Goal: Task Accomplishment & Management: Use online tool/utility

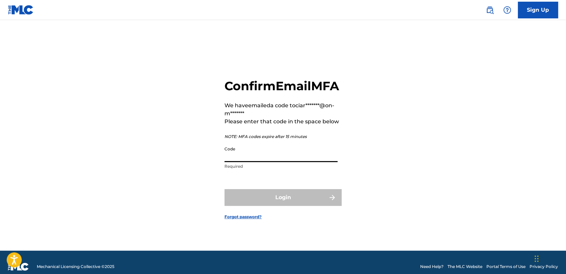
click at [274, 162] on input "Code" at bounding box center [280, 152] width 113 height 19
paste input "251115"
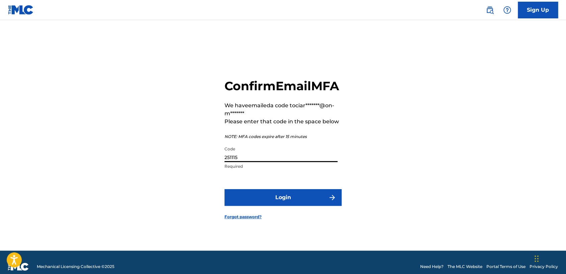
type input "251115"
click at [291, 197] on button "Login" at bounding box center [282, 197] width 117 height 17
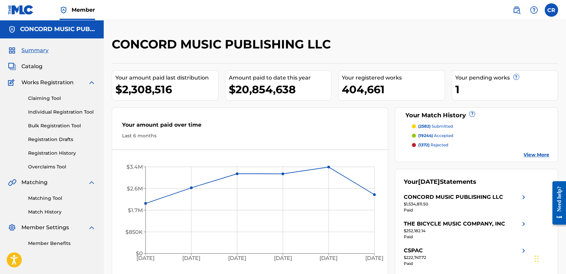
click at [40, 198] on link "Matching Tool" at bounding box center [62, 198] width 68 height 7
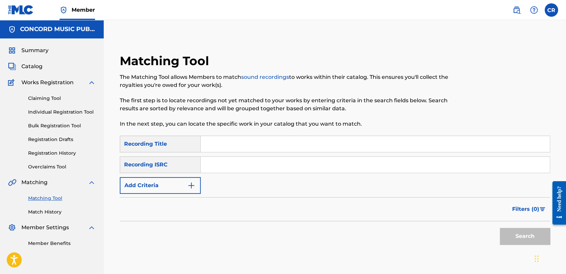
click at [238, 165] on input "Search Form" at bounding box center [375, 165] width 349 height 16
paste input "251115"
click at [273, 173] on div "251115" at bounding box center [375, 164] width 349 height 17
click at [274, 169] on input "251115" at bounding box center [375, 165] width 349 height 16
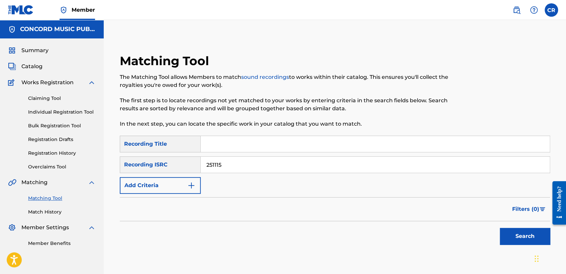
click at [274, 169] on input "251115" at bounding box center [375, 165] width 349 height 16
paste input "QZ9Y21714091"
type input "QZ9Y21714091"
drag, startPoint x: 302, startPoint y: 143, endPoint x: 345, endPoint y: 155, distance: 44.0
click at [302, 143] on input "Search Form" at bounding box center [375, 144] width 349 height 16
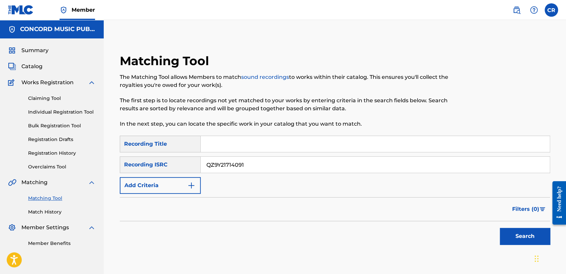
paste input "SHIMMER"
type input "SHIMMER"
click at [492, 231] on button "Search" at bounding box center [524, 236] width 50 height 17
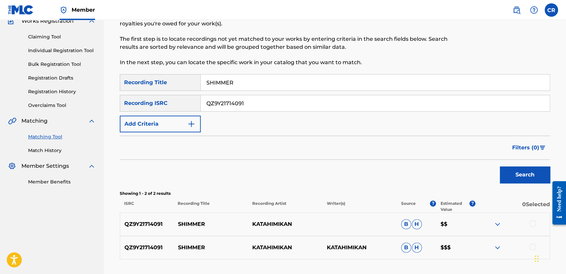
scroll to position [112, 0]
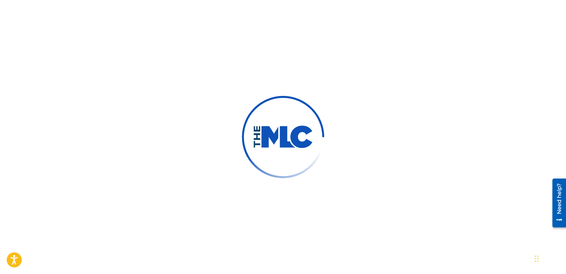
click at [177, 76] on div at bounding box center [283, 137] width 566 height 274
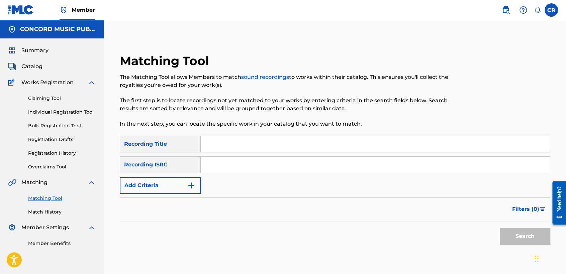
click at [356, 171] on input "Search Form" at bounding box center [375, 165] width 349 height 16
paste input "JMA271704670"
type input "JMA271704670"
drag, startPoint x: 308, startPoint y: 143, endPoint x: 351, endPoint y: 159, distance: 46.0
click at [308, 143] on input "Search Form" at bounding box center [375, 144] width 349 height 16
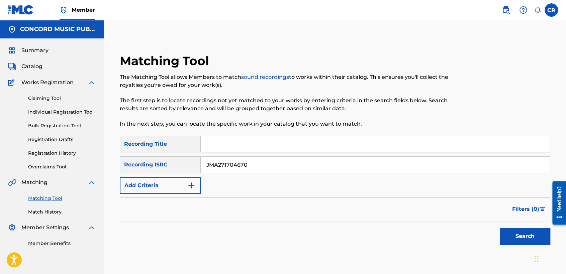
paste input "BY YOUR SIDE"
type input "BY YOUR SIDE"
click at [506, 231] on button "Search" at bounding box center [524, 236] width 50 height 17
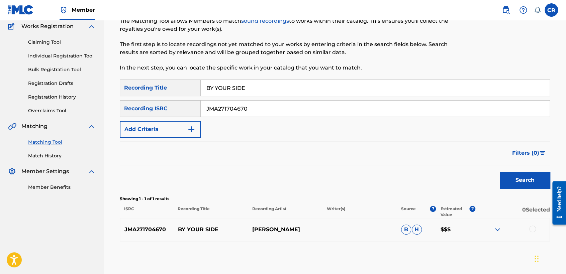
scroll to position [86, 0]
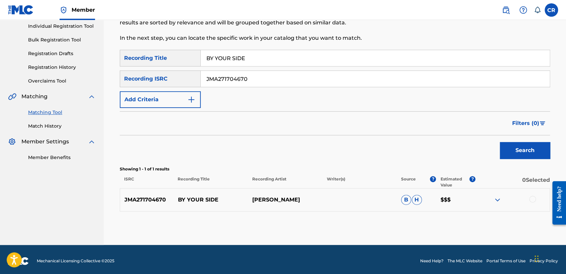
click at [289, 202] on p "HONEY LAROCHELLE" at bounding box center [285, 200] width 74 height 8
copy p "LAROCHELLE"
click at [531, 197] on div at bounding box center [532, 199] width 7 height 7
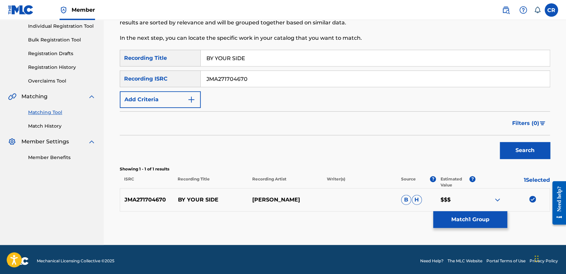
click at [498, 219] on button "Match 1 Group" at bounding box center [470, 219] width 74 height 17
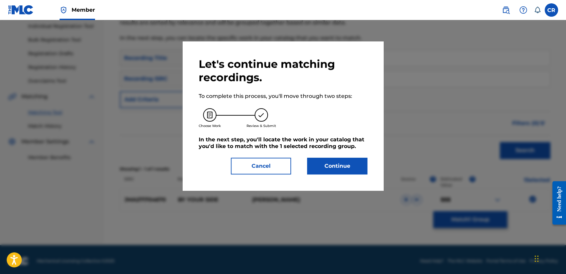
click at [358, 175] on div "Let's continue matching recordings. To complete this process, you'll move throu…" at bounding box center [283, 115] width 201 height 149
click at [358, 173] on button "Continue" at bounding box center [337, 166] width 60 height 17
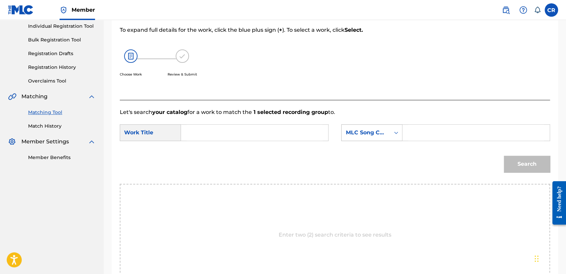
click at [384, 134] on div "MLC Song Code" at bounding box center [365, 133] width 40 height 8
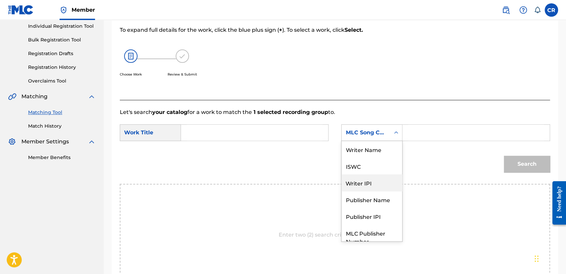
scroll to position [0, 0]
click at [377, 150] on div "Writer Name" at bounding box center [371, 149] width 61 height 17
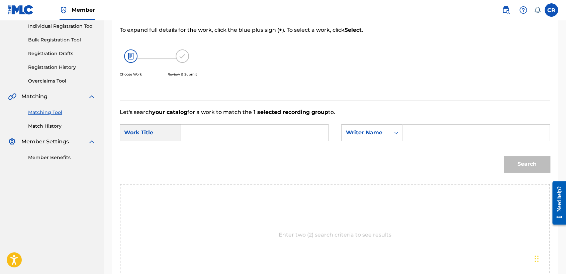
click at [428, 130] on input "Search Form" at bounding box center [476, 133] width 136 height 16
paste input "LAROCHELLE"
type input "LAROCHELLE"
click at [288, 129] on input "Search Form" at bounding box center [255, 133] width 136 height 16
paste input "BY YOUR SIDE"
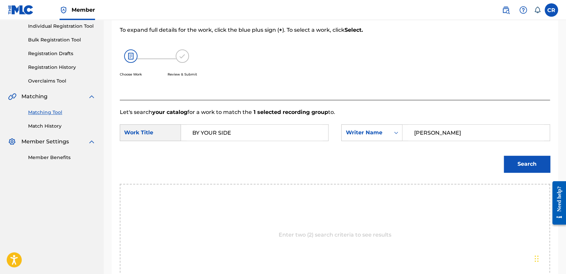
type input "BY YOUR SIDE"
click at [527, 159] on button "Search" at bounding box center [526, 164] width 46 height 17
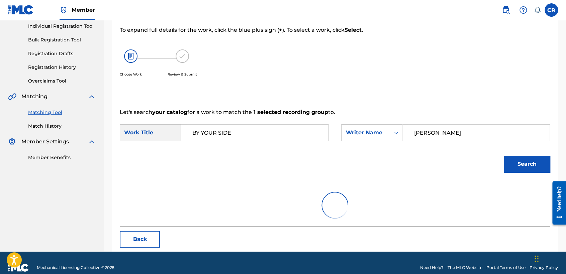
scroll to position [67, 0]
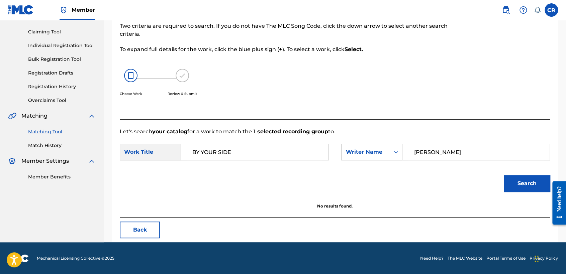
click at [149, 231] on button "Back" at bounding box center [140, 230] width 40 height 17
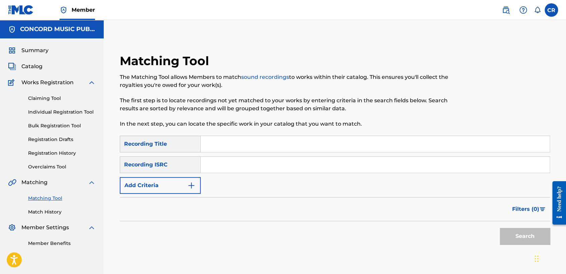
click at [276, 171] on input "Search Form" at bounding box center [375, 165] width 349 height 16
paste input "GBAYC8200126"
click at [280, 165] on input "GBAYC8200126" at bounding box center [375, 165] width 349 height 16
paste input "QZES91853325"
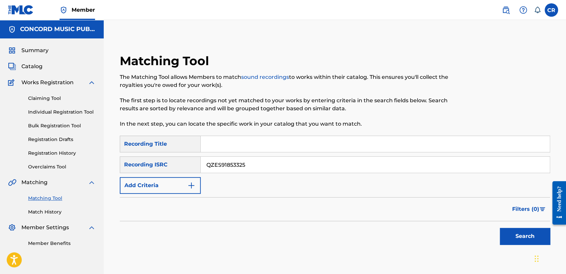
type input "QZES91853325"
click at [293, 138] on input "Search Form" at bounding box center [375, 144] width 349 height 16
paste input "FACETIME"
type input "FACETIME"
click at [508, 231] on button "Search" at bounding box center [524, 236] width 50 height 17
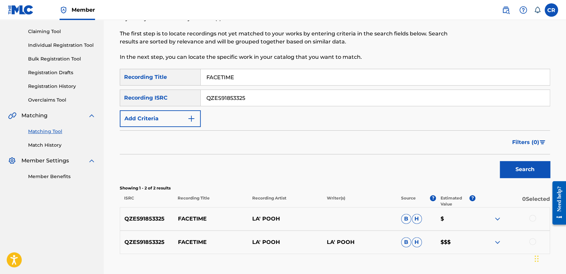
scroll to position [111, 0]
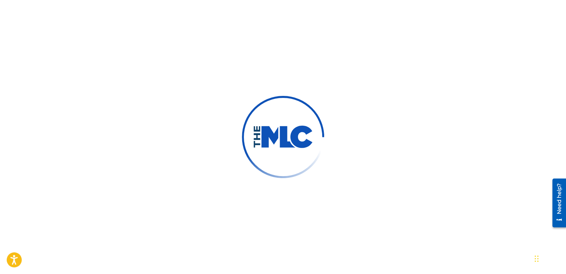
drag, startPoint x: 101, startPoint y: 49, endPoint x: 97, endPoint y: 43, distance: 7.2
click at [102, 49] on div at bounding box center [283, 137] width 566 height 274
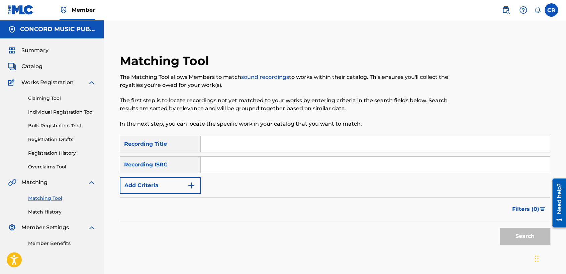
click at [424, 128] on div "Matching Tool The Matching Tool allows Members to match sound recordings to wor…" at bounding box center [285, 94] width 331 height 82
click at [335, 159] on input "Search Form" at bounding box center [375, 165] width 349 height 16
click at [420, 156] on div "SearchWithCriteriaf3b9976b-c46e-47e4-8dd2-5b30fa81c873 Recording Title SearchWi…" at bounding box center [335, 165] width 430 height 58
click at [422, 164] on input "Search Form" at bounding box center [375, 165] width 349 height 16
click at [285, 159] on input "Search Form" at bounding box center [375, 165] width 349 height 16
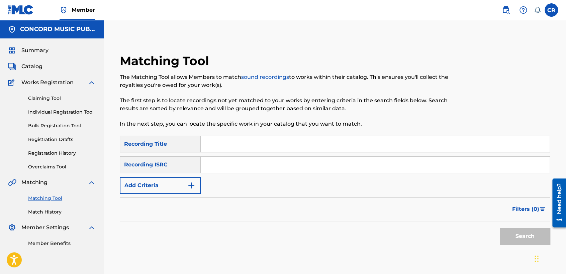
paste input "TCADR1892614"
type input "TCADR1892614"
click at [326, 142] on input "Search Form" at bounding box center [375, 144] width 349 height 16
paste input "BAG TALK"
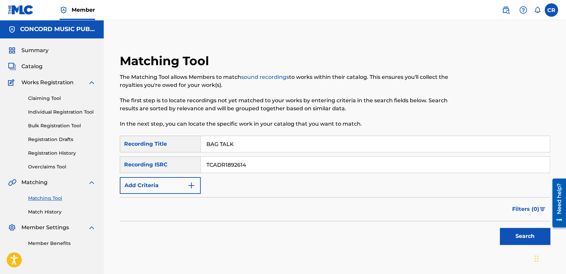
type input "BAG TALK"
click at [504, 228] on button "Search" at bounding box center [524, 236] width 50 height 17
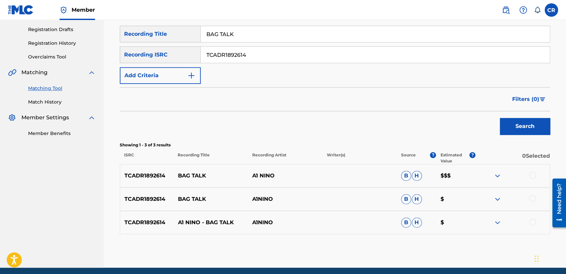
scroll to position [123, 0]
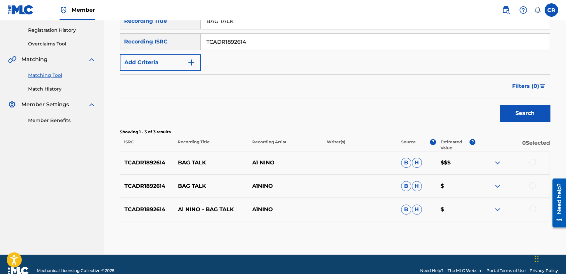
click at [269, 164] on p "A1 NINO" at bounding box center [285, 163] width 74 height 8
copy p "NINO"
click at [531, 160] on div at bounding box center [532, 162] width 7 height 7
click at [531, 185] on div at bounding box center [532, 185] width 7 height 7
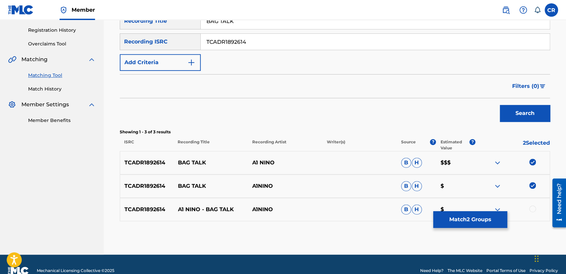
click at [533, 206] on div at bounding box center [532, 209] width 7 height 7
click at [481, 223] on button "Match 3 Groups" at bounding box center [470, 219] width 74 height 17
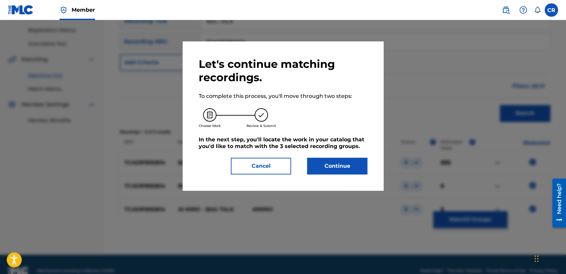
click at [360, 166] on button "Continue" at bounding box center [337, 166] width 60 height 17
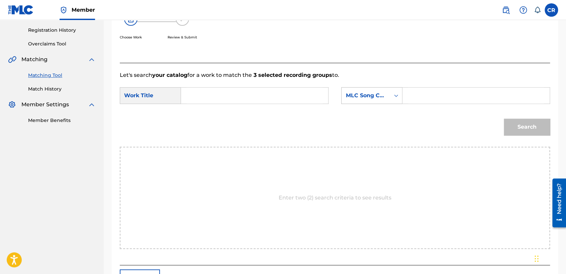
click at [377, 96] on div "MLC Song Code" at bounding box center [365, 96] width 40 height 8
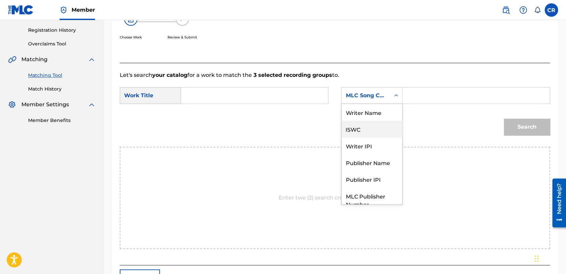
scroll to position [0, 0]
drag, startPoint x: 375, startPoint y: 115, endPoint x: 411, endPoint y: 106, distance: 37.5
click at [382, 114] on div "Writer Name" at bounding box center [371, 112] width 61 height 17
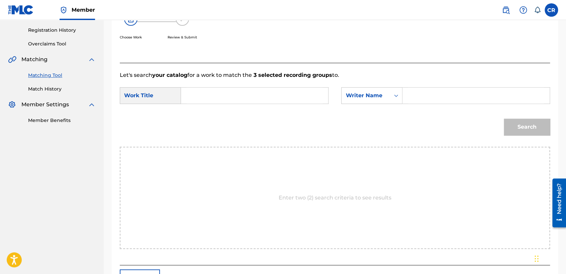
click at [433, 98] on input "Search Form" at bounding box center [476, 96] width 136 height 16
paste input "NINO"
type input "NINO"
click at [253, 87] on div "Search Form" at bounding box center [254, 95] width 147 height 17
click at [300, 97] on input "Search Form" at bounding box center [255, 96] width 136 height 16
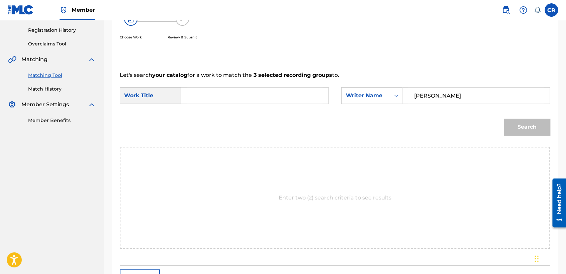
paste input "BAG TALK"
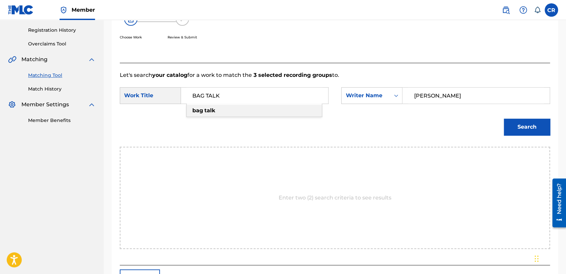
type input "BAG TALK"
click at [528, 119] on button "Search" at bounding box center [526, 127] width 46 height 17
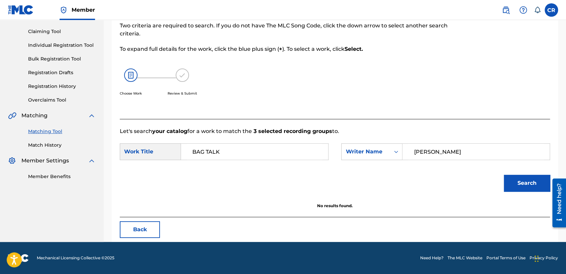
scroll to position [67, 0]
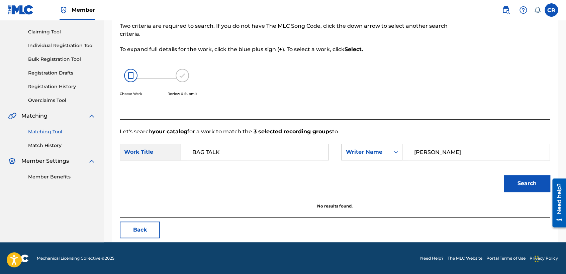
click at [147, 237] on button "Back" at bounding box center [140, 230] width 40 height 17
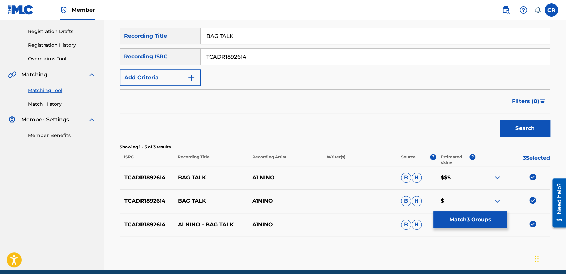
scroll to position [135, 0]
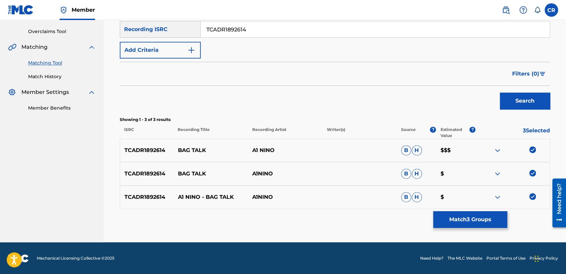
click at [530, 148] on img at bounding box center [532, 149] width 7 height 7
click at [531, 170] on img at bounding box center [532, 173] width 7 height 7
click at [530, 192] on div "TCADR1892614 A1 NINO - BAG TALK A1NINO B H $" at bounding box center [335, 197] width 430 height 23
click at [530, 197] on img at bounding box center [532, 196] width 7 height 7
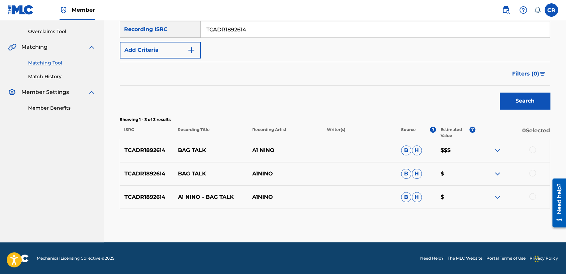
click at [264, 33] on input "TCADR1892614" at bounding box center [375, 29] width 349 height 16
paste input "G1714993"
type input "TCADG1714993"
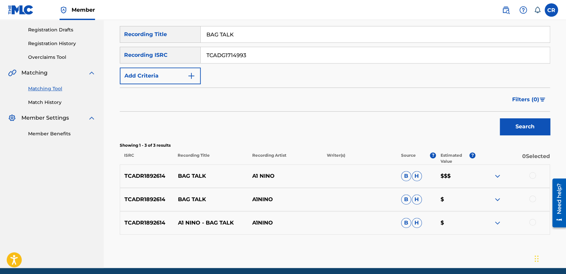
scroll to position [98, 0]
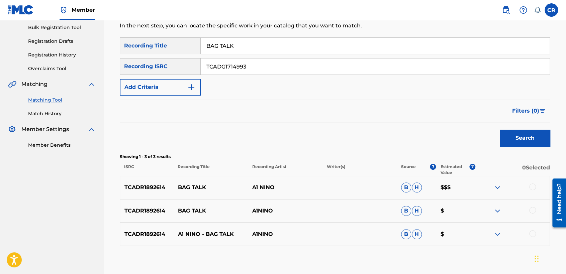
click at [255, 49] on input "BAG TALK" at bounding box center [375, 46] width 349 height 16
paste input "COME OVER"
type input "COME OVER"
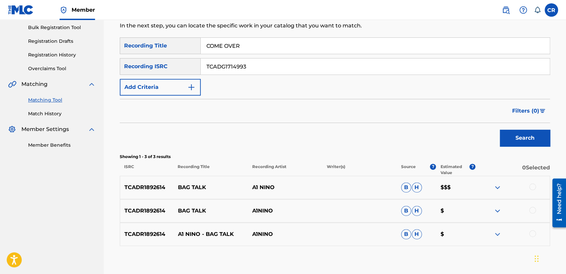
click at [519, 138] on button "Search" at bounding box center [524, 138] width 50 height 17
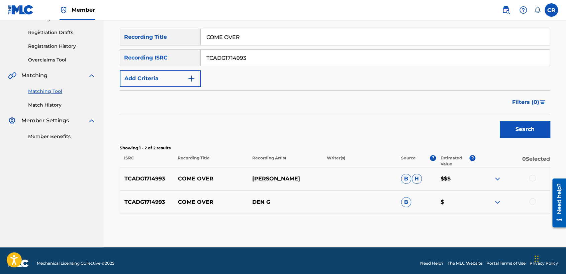
scroll to position [112, 0]
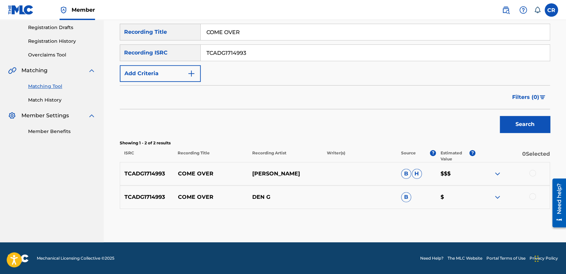
click at [280, 67] on div "SearchWithCriteriaf3b9976b-c46e-47e4-8dd2-5b30fa81c873 Recording Title COME OVE…" at bounding box center [335, 53] width 430 height 58
click at [280, 53] on input "TCADG1714993" at bounding box center [375, 53] width 349 height 16
paste input "CH4210600028"
type input "CH4210600028"
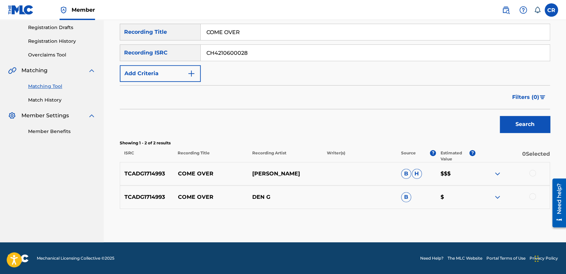
click at [318, 36] on input "COME OVER" at bounding box center [375, 32] width 349 height 16
paste input "MAKAM NIKRIZ ÃœSUL BEREVSÃ‚N (TURQUIE, MSS. DE KANTEMIROGLU)"
type input "MAKAM NIKRIZ ÃœSUL BEREVSÃ‚N (TURQUIE, MSS. DE KANTEMIROGLU)"
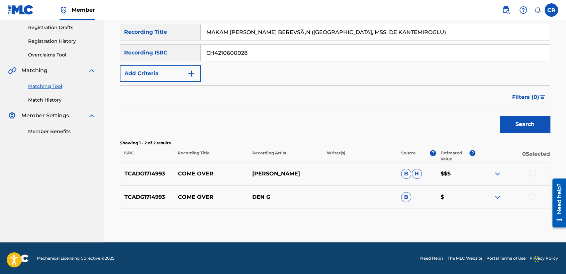
click at [508, 123] on button "Search" at bounding box center [524, 124] width 50 height 17
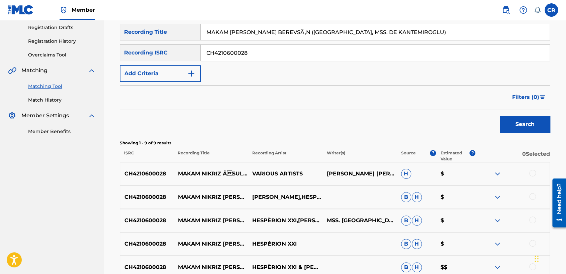
click at [358, 170] on p "BRAD FREDDIE MERCURY JOHN DEACON ROGER TAYLOR TOLGA KASHIF ANONYMOUS BRIAN HARO…" at bounding box center [359, 174] width 74 height 8
copy p "FREDDIE"
click at [341, 170] on p "BRAD FREDDIE MERCURY JOHN DEACON ROGER TAYLOR TOLGA KASHIF ANONYMOUS BRIAN HARO…" at bounding box center [359, 174] width 74 height 8
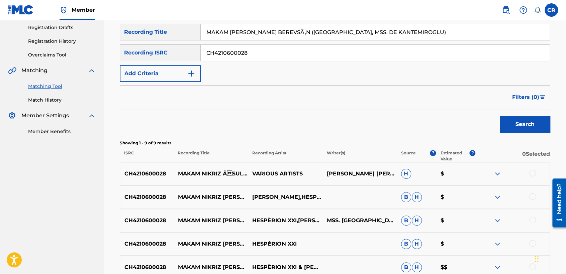
click at [342, 170] on p "BRAD FREDDIE MERCURY JOHN DEACON ROGER TAYLOR TOLGA KASHIF ANONYMOUS BRIAN HARO…" at bounding box center [359, 174] width 74 height 8
copy p "MERCURY"
click at [532, 172] on div at bounding box center [532, 173] width 7 height 7
click at [531, 197] on div at bounding box center [532, 196] width 7 height 7
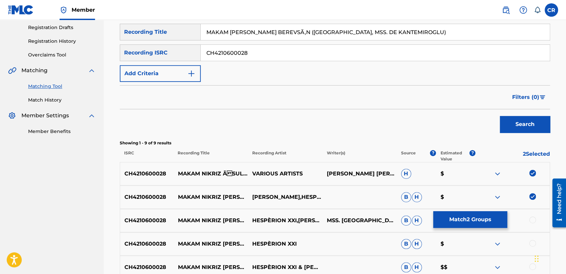
click at [533, 218] on div at bounding box center [532, 220] width 7 height 7
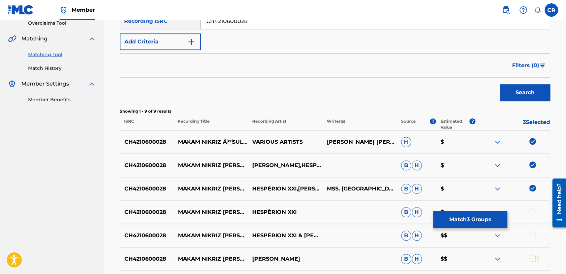
scroll to position [223, 0]
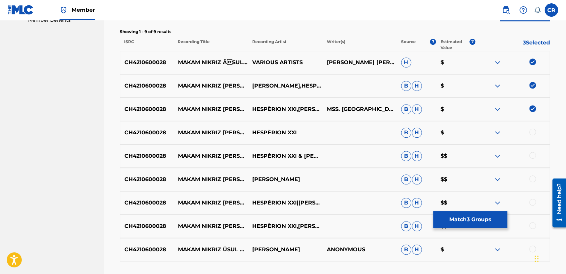
click at [533, 132] on div at bounding box center [532, 132] width 7 height 7
click at [533, 155] on div at bounding box center [532, 155] width 7 height 7
click at [533, 178] on div at bounding box center [532, 179] width 7 height 7
click at [532, 203] on div at bounding box center [532, 202] width 7 height 7
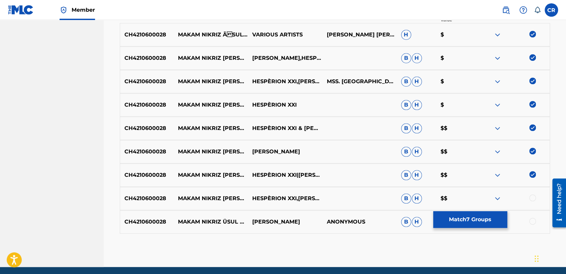
scroll to position [276, 0]
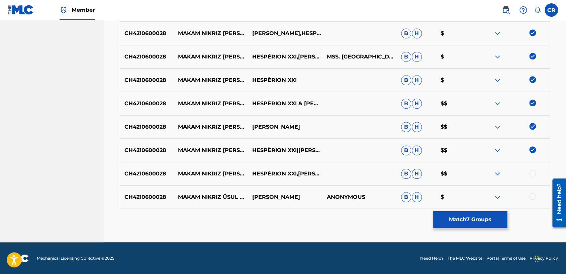
click at [532, 172] on div at bounding box center [532, 173] width 7 height 7
click at [532, 195] on div at bounding box center [532, 196] width 7 height 7
click at [476, 222] on button "Match 9 Groups" at bounding box center [470, 219] width 74 height 17
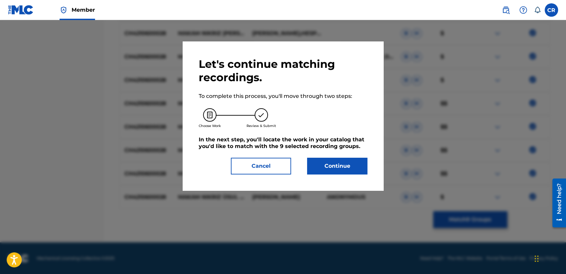
click at [327, 162] on button "Continue" at bounding box center [337, 166] width 60 height 17
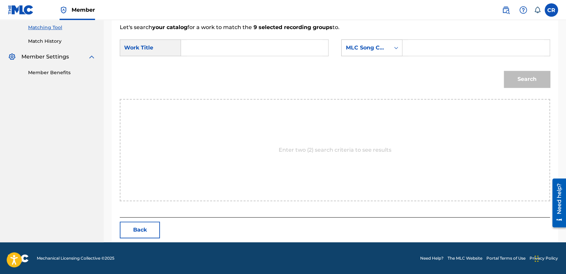
click at [373, 55] on div "MLC Song Code" at bounding box center [371, 47] width 61 height 17
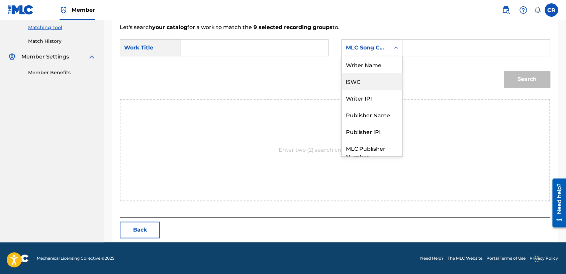
scroll to position [0, 0]
drag, startPoint x: 376, startPoint y: 69, endPoint x: 395, endPoint y: 62, distance: 19.6
click at [378, 69] on div "Writer Name" at bounding box center [371, 64] width 61 height 17
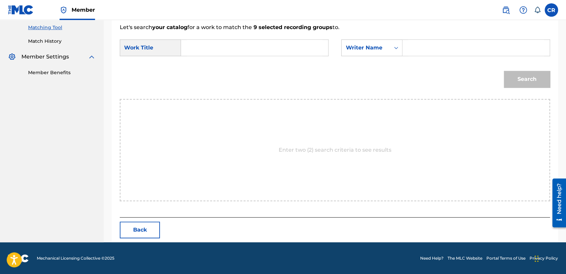
click at [422, 51] on input "Search Form" at bounding box center [476, 48] width 136 height 16
paste input "MERCURY"
type input "MERCURY"
click at [264, 49] on input "Search Form" at bounding box center [255, 48] width 136 height 16
paste input "MAKAM NIKRIZ ÃœSUL BEREVSÃ‚N (TURQUIE, MSS. DE KANTEMIROGLU)"
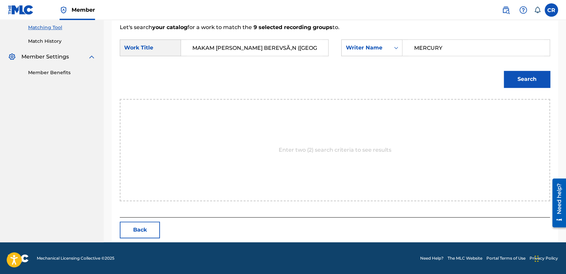
scroll to position [0, 75]
type input "MAKAM NIKRIZ ÃœSUL BEREVSÃ‚N (TURQUIE, MSS. DE KANTEMIROGLU)"
click at [511, 75] on button "Search" at bounding box center [526, 79] width 46 height 17
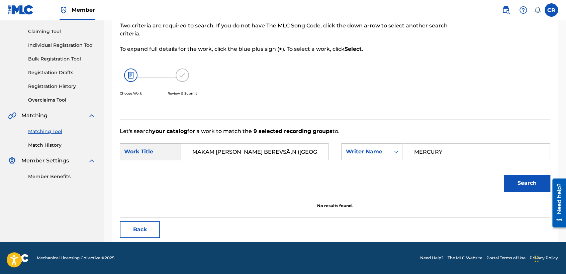
scroll to position [67, 0]
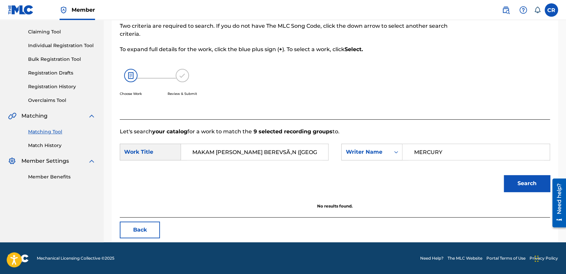
click at [140, 233] on button "Back" at bounding box center [140, 230] width 40 height 17
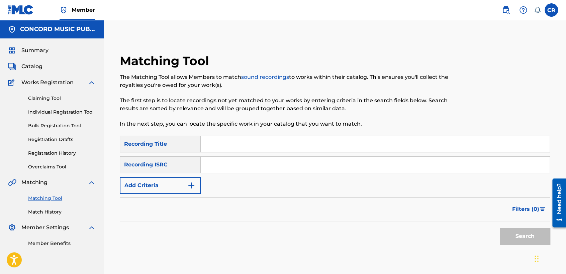
click at [263, 166] on input "Search Form" at bounding box center [375, 165] width 349 height 16
paste input "USLD91703062"
type input "USLD91703062"
drag, startPoint x: 308, startPoint y: 148, endPoint x: 378, endPoint y: 171, distance: 74.2
click at [308, 148] on input "Search Form" at bounding box center [375, 144] width 349 height 16
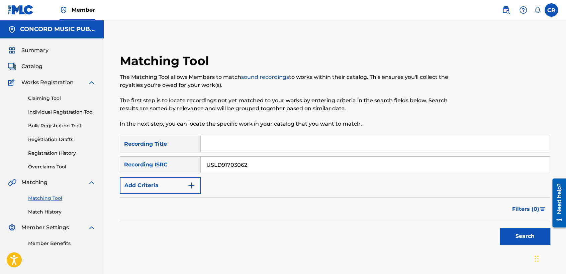
paste input "WHAT YOU DO"
type input "WHAT YOU DO"
click at [528, 239] on button "Search" at bounding box center [524, 236] width 50 height 17
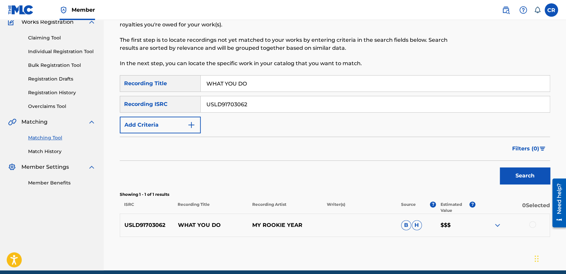
scroll to position [86, 0]
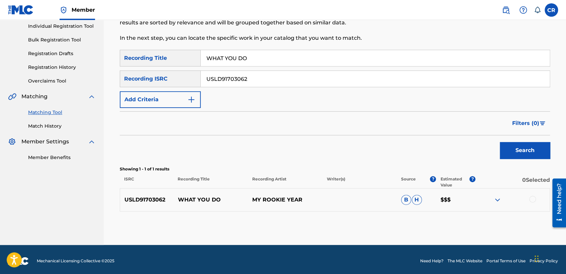
click at [283, 82] on input "USLD91703062" at bounding box center [375, 79] width 349 height 16
paste input "GB8KE2151141"
type input "GB8KE2151141"
click at [310, 60] on input "WHAT YOU DO" at bounding box center [375, 58] width 349 height 16
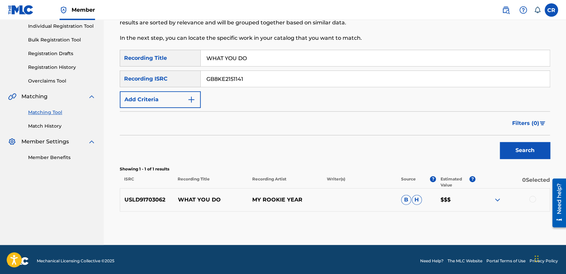
click at [310, 60] on input "WHAT YOU DO" at bounding box center [375, 58] width 349 height 16
paste input "I GOT YOU"
type input "I GOT YOU"
click at [514, 148] on button "Search" at bounding box center [524, 150] width 50 height 17
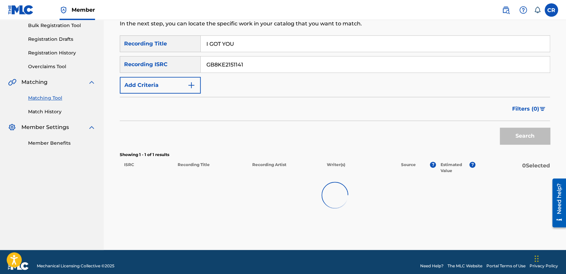
scroll to position [108, 0]
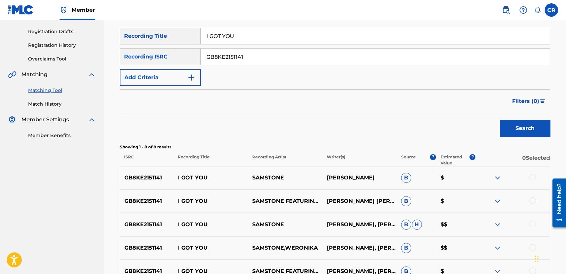
click at [373, 176] on p "WERONIKA SWITALA" at bounding box center [359, 178] width 74 height 8
copy p "SWITALA"
click at [533, 177] on div at bounding box center [532, 177] width 7 height 7
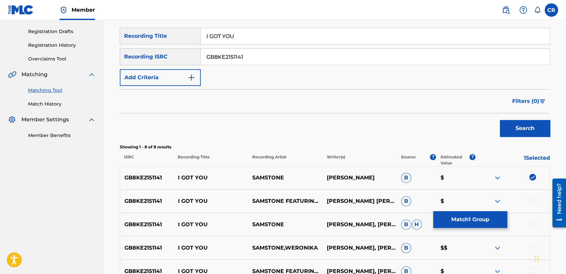
click at [529, 201] on div at bounding box center [532, 200] width 7 height 7
drag, startPoint x: 532, startPoint y: 223, endPoint x: 532, endPoint y: 230, distance: 6.4
click at [532, 223] on div at bounding box center [532, 224] width 7 height 7
click at [532, 244] on div at bounding box center [532, 247] width 7 height 7
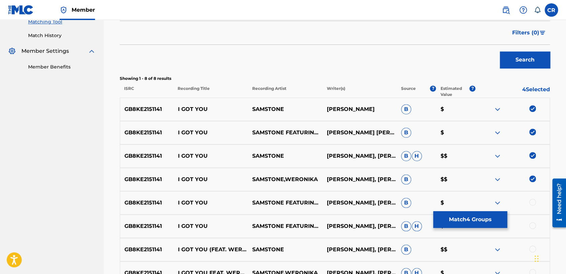
scroll to position [219, 0]
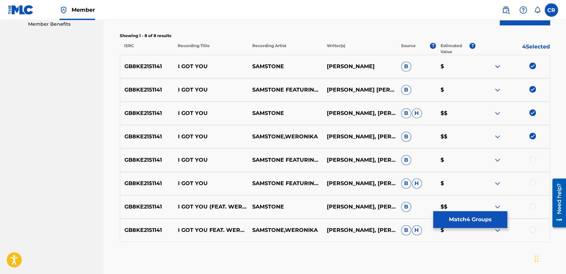
click at [532, 160] on div at bounding box center [532, 159] width 7 height 7
click at [531, 183] on div at bounding box center [532, 183] width 7 height 7
click at [529, 205] on div at bounding box center [532, 206] width 7 height 7
click at [530, 230] on div at bounding box center [532, 229] width 7 height 7
click at [474, 220] on button "Match 8 Groups" at bounding box center [470, 219] width 74 height 17
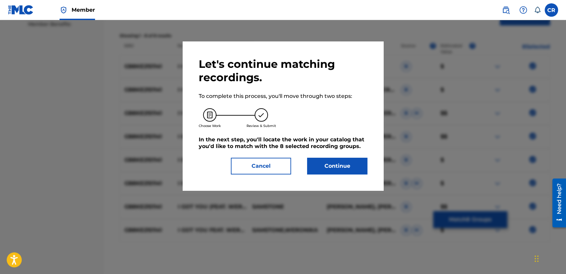
click at [339, 162] on button "Continue" at bounding box center [337, 166] width 60 height 17
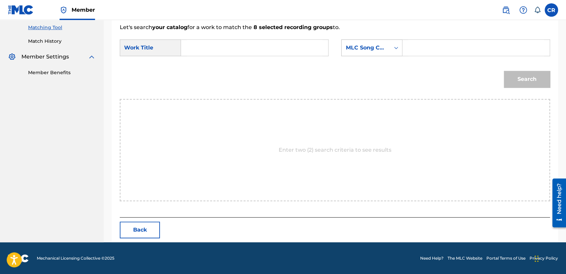
click at [371, 54] on div "SearchWithCriteria69010f40-0c70-4509-8e74-7aed17113b92 Work Title SearchWithCri…" at bounding box center [335, 49] width 430 height 21
click at [370, 52] on div "MLC Song Code" at bounding box center [365, 47] width 48 height 13
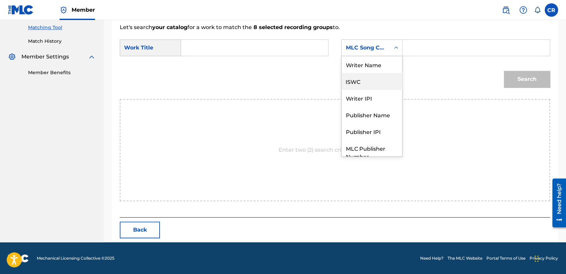
scroll to position [0, 0]
drag, startPoint x: 370, startPoint y: 69, endPoint x: 412, endPoint y: 57, distance: 43.8
click at [374, 68] on div "Writer Name" at bounding box center [371, 64] width 61 height 17
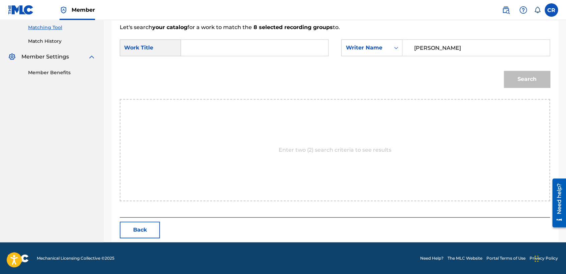
type input "SWITALA"
drag, startPoint x: 259, startPoint y: 58, endPoint x: 270, endPoint y: 52, distance: 12.9
click at [259, 57] on div "SearchWithCriteria69010f40-0c70-4509-8e74-7aed17113b92 Work Title SearchWithCri…" at bounding box center [335, 49] width 430 height 21
click at [270, 52] on input "Search Form" at bounding box center [255, 48] width 136 height 16
paste input "I GOT YOU"
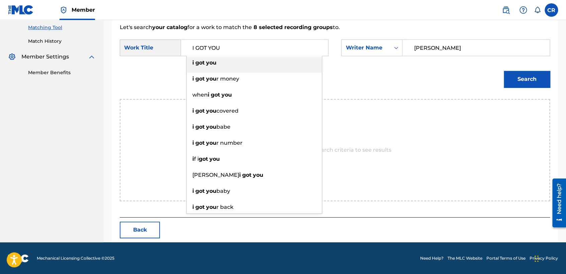
type input "I GOT YOU"
click at [503, 79] on button "Search" at bounding box center [526, 79] width 46 height 17
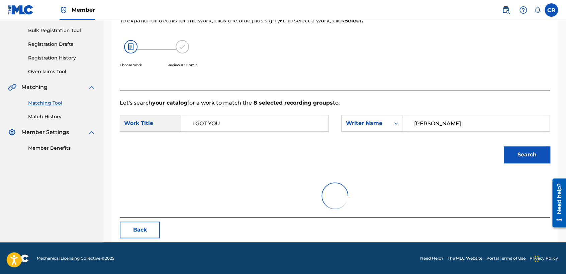
scroll to position [67, 0]
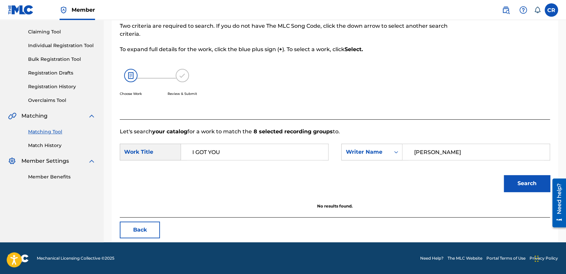
click at [135, 230] on button "Back" at bounding box center [140, 230] width 40 height 17
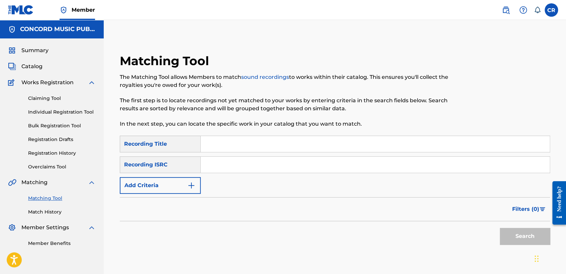
drag, startPoint x: 273, startPoint y: 162, endPoint x: 278, endPoint y: 166, distance: 6.6
click at [273, 162] on input "Search Form" at bounding box center [375, 165] width 349 height 16
paste input "QZHNA2265333"
type input "QZHNA2265333"
click at [302, 129] on div "Matching Tool The Matching Tool allows Members to match sound recordings to wor…" at bounding box center [285, 94] width 331 height 82
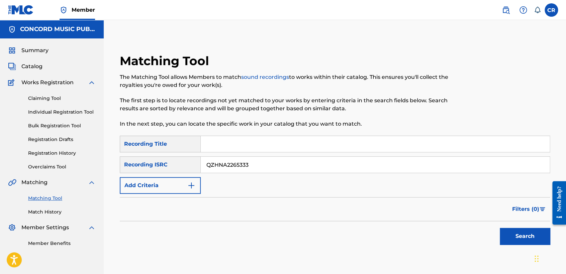
drag, startPoint x: 307, startPoint y: 138, endPoint x: 334, endPoint y: 152, distance: 31.0
click at [307, 138] on input "Search Form" at bounding box center [375, 144] width 349 height 16
paste input "HOE"
type input "HOE"
click at [504, 231] on button "Search" at bounding box center [524, 236] width 50 height 17
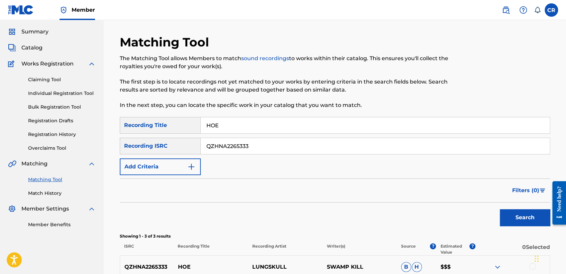
scroll to position [111, 0]
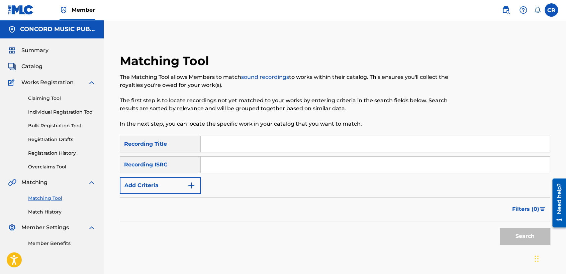
click at [269, 170] on input "Search Form" at bounding box center [375, 165] width 349 height 16
paste input "USCGH1116684"
type input "USCGH1116684"
drag, startPoint x: 302, startPoint y: 148, endPoint x: 388, endPoint y: 185, distance: 92.9
click at [302, 148] on input "Search Form" at bounding box center [375, 144] width 349 height 16
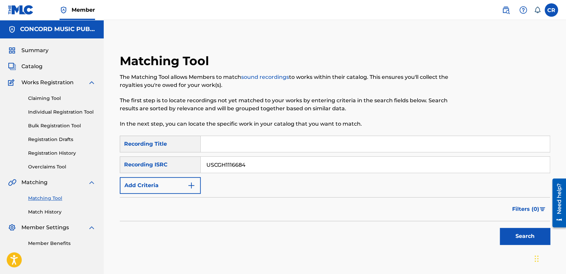
paste input "HANG UP"
type input "HANG UP"
drag, startPoint x: 506, startPoint y: 233, endPoint x: 499, endPoint y: 227, distance: 8.8
click at [507, 232] on button "Search" at bounding box center [524, 236] width 50 height 17
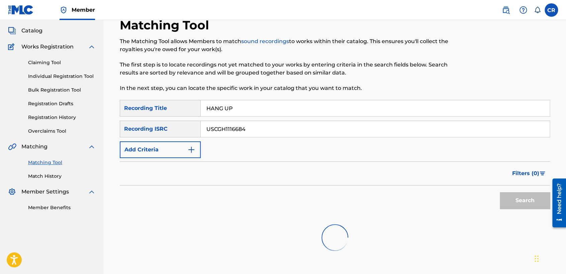
scroll to position [86, 0]
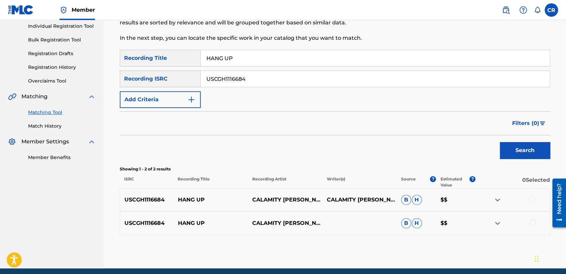
click at [358, 196] on p "CALAMITY JANE" at bounding box center [359, 200] width 74 height 8
copy p "JANE"
click at [530, 200] on div at bounding box center [532, 199] width 7 height 7
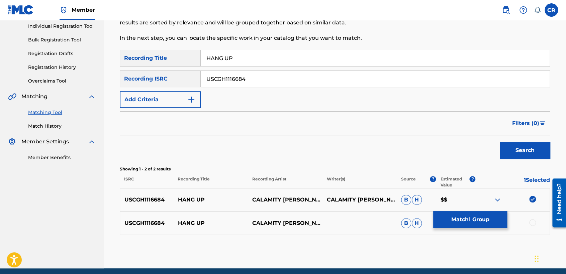
click at [531, 220] on div at bounding box center [532, 222] width 7 height 7
click at [482, 218] on button "Match 2 Groups" at bounding box center [470, 219] width 74 height 17
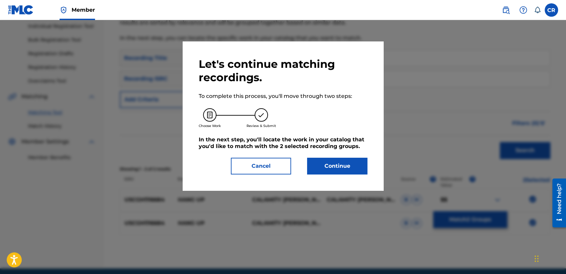
click at [326, 172] on button "Continue" at bounding box center [337, 166] width 60 height 17
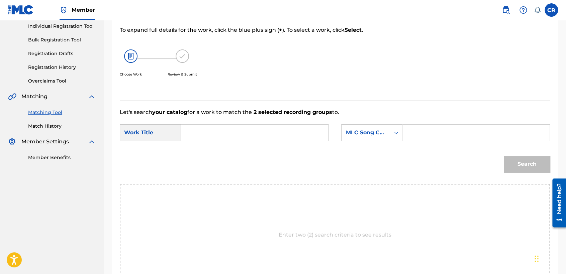
click at [351, 141] on div "SearchWithCriteria321bc054-6be6-4c59-9c72-7e2a8ae98091 Work Title SearchWithCri…" at bounding box center [335, 134] width 430 height 21
click at [357, 137] on div "MLC Song Code" at bounding box center [365, 132] width 48 height 13
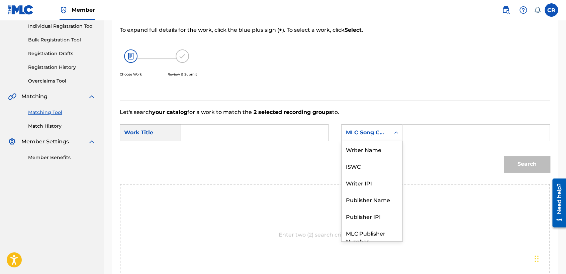
scroll to position [0, 0]
drag, startPoint x: 362, startPoint y: 145, endPoint x: 385, endPoint y: 144, distance: 23.4
click at [363, 146] on div "Writer Name" at bounding box center [371, 149] width 61 height 17
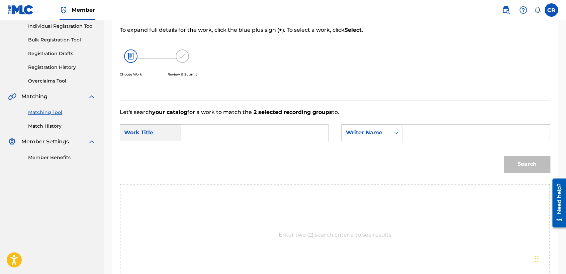
click at [408, 139] on input "Search Form" at bounding box center [476, 133] width 136 height 16
paste input "JANE"
type input "JANE"
click at [291, 129] on input "Search Form" at bounding box center [255, 133] width 136 height 16
paste input "HANG UP"
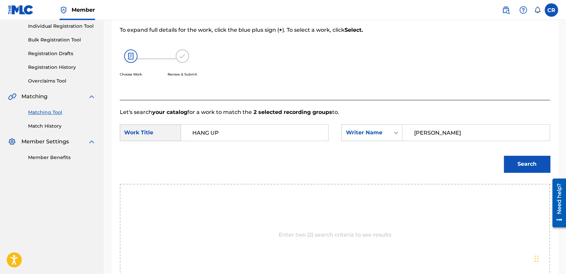
type input "HANG UP"
click at [505, 159] on button "Search" at bounding box center [526, 164] width 46 height 17
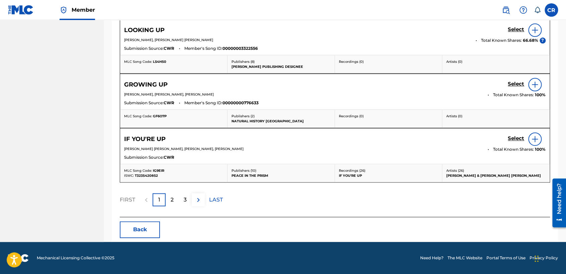
click at [155, 223] on button "Back" at bounding box center [140, 229] width 40 height 17
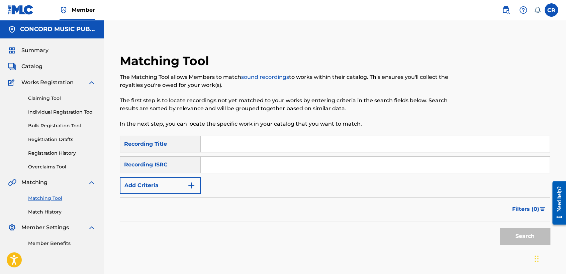
click at [286, 165] on input "Search Form" at bounding box center [375, 165] width 349 height 16
paste input "QM6DC1728403"
type input "QM6DC1728403"
drag, startPoint x: 306, startPoint y: 150, endPoint x: 310, endPoint y: 149, distance: 4.1
click at [306, 150] on input "Search Form" at bounding box center [375, 144] width 349 height 16
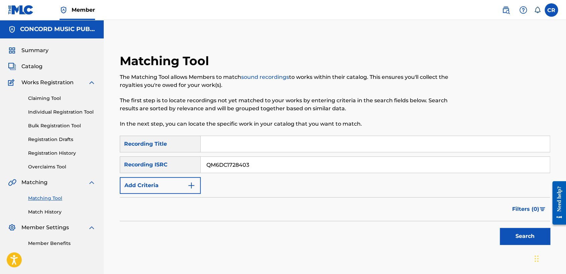
paste input "CORRIDO A ZACATECAS"
type input "CORRIDO A ZACATECAS"
click at [521, 233] on button "Search" at bounding box center [524, 236] width 50 height 17
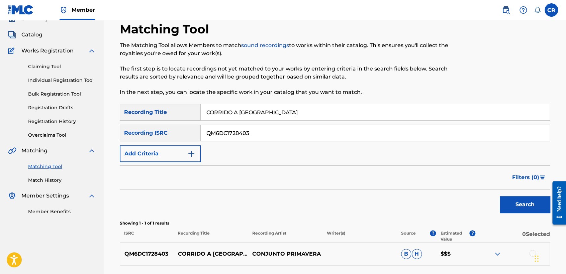
scroll to position [89, 0]
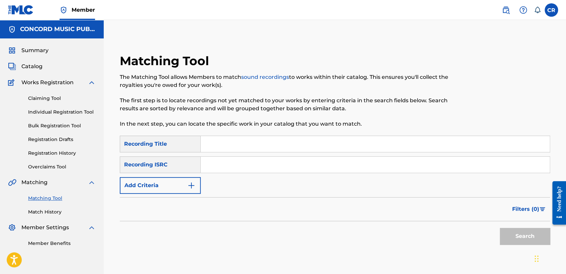
click at [296, 165] on input "Search Form" at bounding box center [375, 165] width 349 height 16
paste input "QM24S1846167"
type input "QM24S1846167"
drag, startPoint x: 303, startPoint y: 147, endPoint x: 310, endPoint y: 148, distance: 7.4
click at [303, 147] on input "Search Form" at bounding box center [375, 144] width 349 height 16
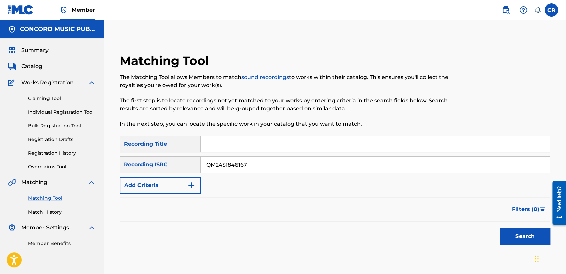
paste input "IN THE CLOUDS"
type input "IN THE CLOUDS"
click at [508, 239] on button "Search" at bounding box center [524, 236] width 50 height 17
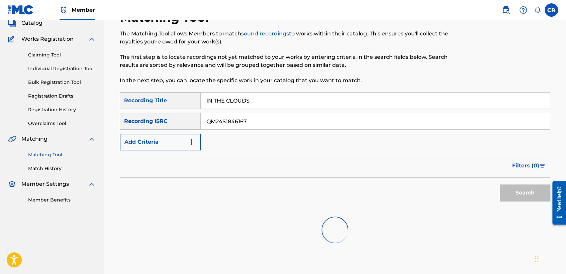
scroll to position [86, 0]
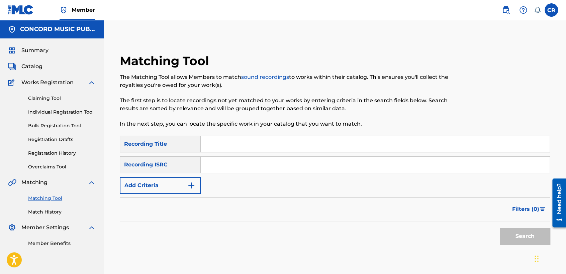
click at [280, 164] on input "Search Form" at bounding box center [375, 165] width 349 height 16
paste input "USA370641296"
type input "USA370641296"
click at [335, 141] on input "Search Form" at bounding box center [375, 144] width 349 height 16
paste input "CRACK IN NEW YORK"
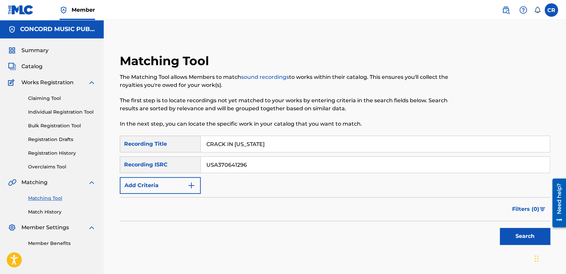
type input "CRACK IN NEW YORK"
click at [518, 234] on button "Search" at bounding box center [524, 236] width 50 height 17
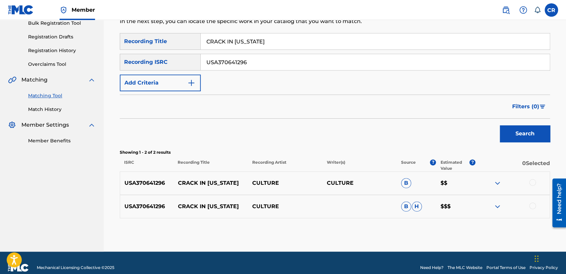
scroll to position [112, 0]
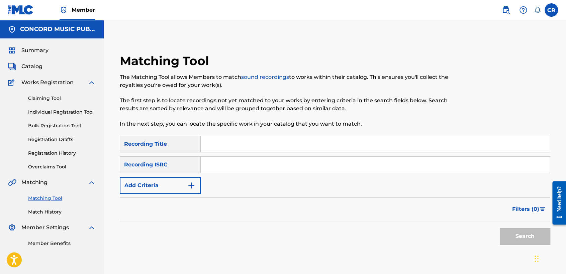
click at [255, 167] on input "Search Form" at bounding box center [375, 165] width 349 height 16
paste input "QMFMG1358163"
type input "QMFMG1358163"
drag, startPoint x: 309, startPoint y: 143, endPoint x: 378, endPoint y: 172, distance: 75.4
click at [309, 143] on input "Search Form" at bounding box center [375, 144] width 349 height 16
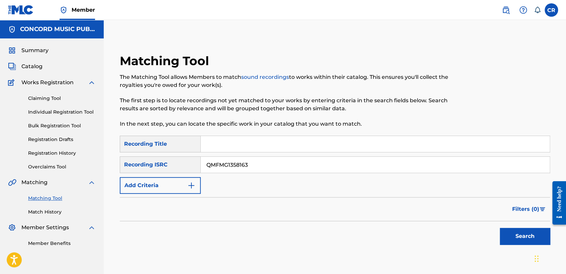
paste input "RUNNIN'"
type input "RUNNIN'"
click at [506, 232] on button "Search" at bounding box center [524, 236] width 50 height 17
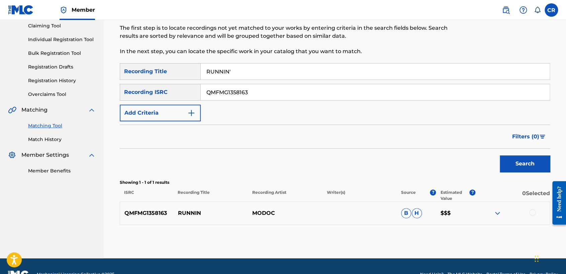
scroll to position [89, 0]
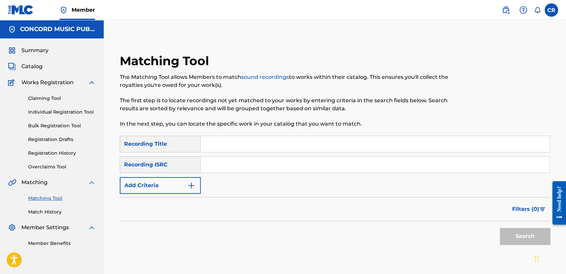
drag, startPoint x: 308, startPoint y: 163, endPoint x: 309, endPoint y: 170, distance: 6.5
click at [308, 163] on input "Search Form" at bounding box center [375, 165] width 349 height 16
paste input "HKI199511718"
click at [301, 167] on input "HKI199511718" at bounding box center [375, 165] width 349 height 16
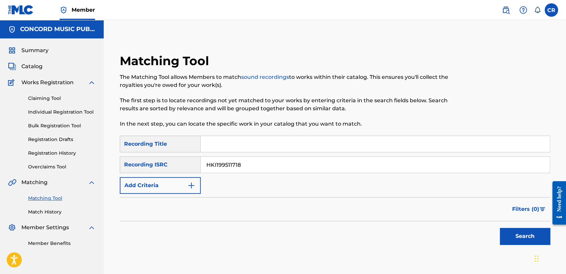
paste input "USHM91865244"
type input "USHM91865244"
drag, startPoint x: 332, startPoint y: 143, endPoint x: 345, endPoint y: 149, distance: 13.9
click at [332, 143] on input "Search Form" at bounding box center [375, 144] width 349 height 16
paste input "OFF"
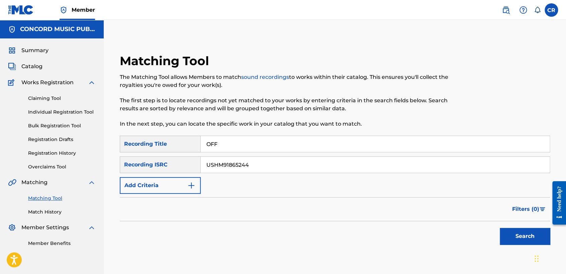
type input "OFF"
drag, startPoint x: 518, startPoint y: 240, endPoint x: 512, endPoint y: 235, distance: 7.7
click at [518, 240] on button "Search" at bounding box center [524, 236] width 50 height 17
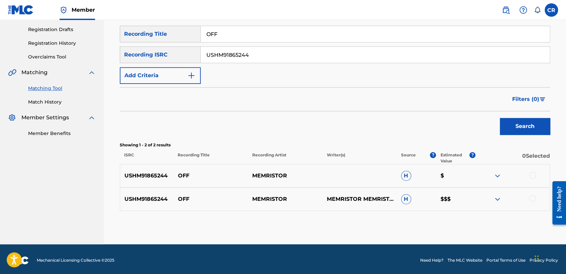
scroll to position [112, 0]
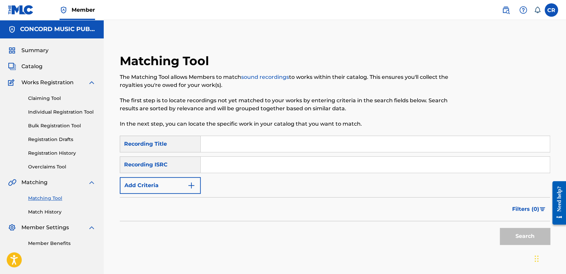
click at [293, 167] on input "Search Form" at bounding box center [375, 165] width 349 height 16
paste input "AUXN21726370"
type input "AUXN21726370"
click at [315, 146] on input "Search Form" at bounding box center [375, 144] width 349 height 16
paste input "LIBERATION"
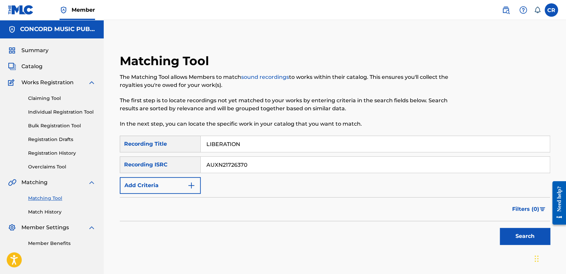
type input "LIBERATION"
drag, startPoint x: 515, startPoint y: 238, endPoint x: 495, endPoint y: 222, distance: 26.4
click at [516, 238] on button "Search" at bounding box center [524, 236] width 50 height 17
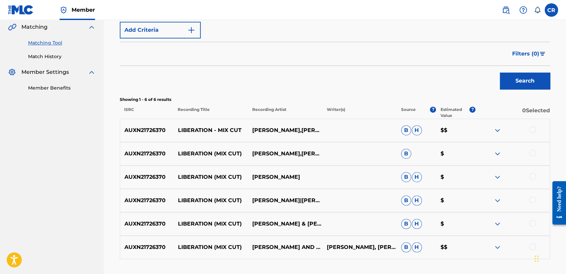
scroll to position [160, 0]
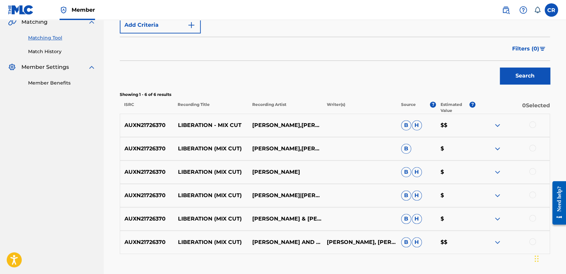
click at [367, 238] on p "SIDARTHA SILICEO, SIMON VUARAMBON" at bounding box center [359, 242] width 74 height 8
copy p "SILICEO"
click at [533, 124] on div at bounding box center [532, 124] width 7 height 7
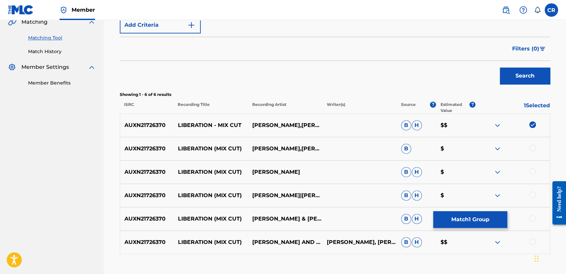
click at [532, 147] on div at bounding box center [532, 148] width 7 height 7
click at [531, 170] on div at bounding box center [532, 171] width 7 height 7
click at [532, 191] on div "AUXN21726370 LIBERATION (MIX CUT) SIDARTHA SILICEO|SIMON VUARAMBON B H $" at bounding box center [335, 195] width 430 height 23
click at [533, 192] on div at bounding box center [532, 195] width 7 height 7
click at [530, 218] on div at bounding box center [532, 218] width 7 height 7
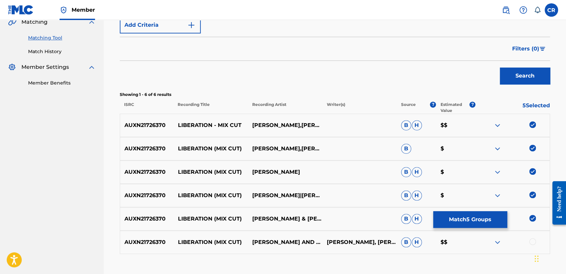
click at [531, 244] on div at bounding box center [532, 241] width 7 height 7
click at [468, 215] on button "Match 6 Groups" at bounding box center [470, 219] width 74 height 17
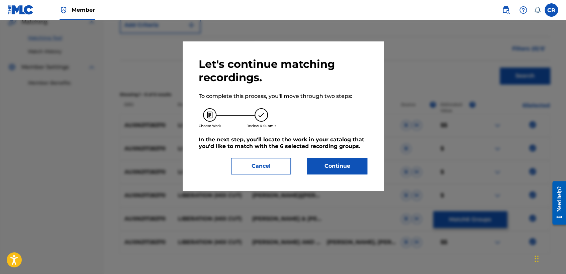
click at [351, 170] on button "Continue" at bounding box center [337, 166] width 60 height 17
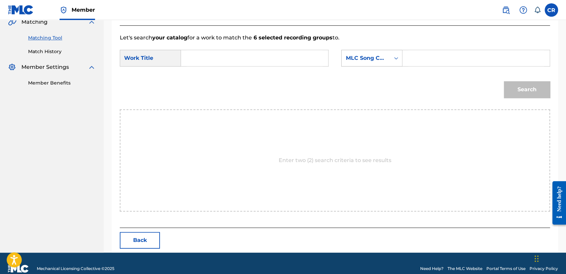
click at [384, 59] on div "MLC Song Code" at bounding box center [365, 58] width 40 height 8
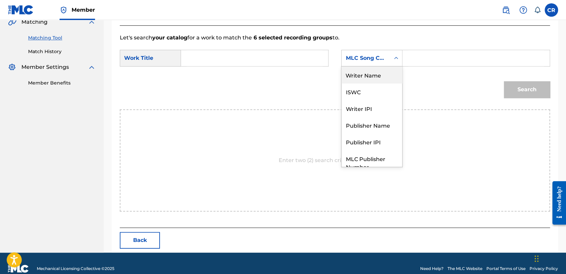
click at [381, 76] on div "Writer Name" at bounding box center [371, 75] width 61 height 17
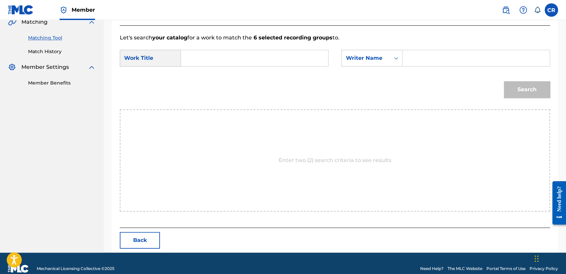
click at [450, 59] on input "Search Form" at bounding box center [476, 58] width 136 height 16
paste input "SILICEO"
type input "SILICEO"
click at [302, 62] on input "Search Form" at bounding box center [255, 58] width 136 height 16
paste input "LIBERATION"
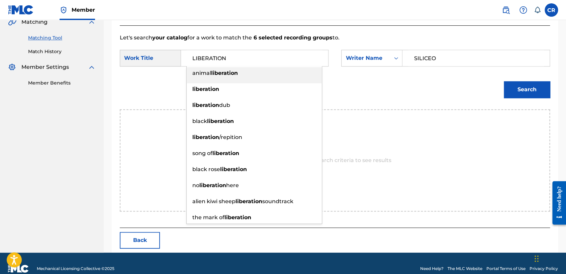
type input "LIBERATION"
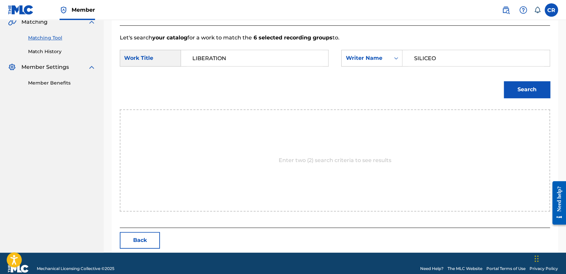
click at [523, 85] on button "Search" at bounding box center [526, 89] width 46 height 17
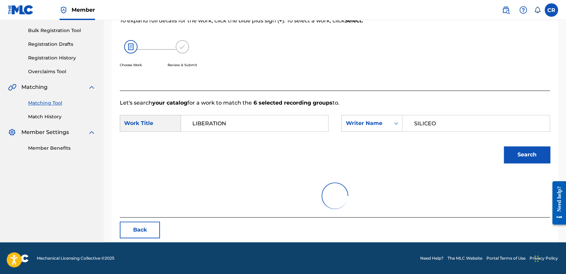
scroll to position [67, 0]
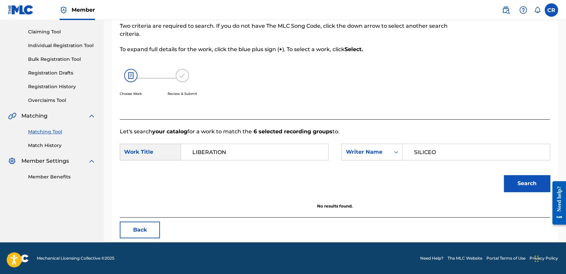
click at [158, 234] on button "Back" at bounding box center [140, 230] width 40 height 17
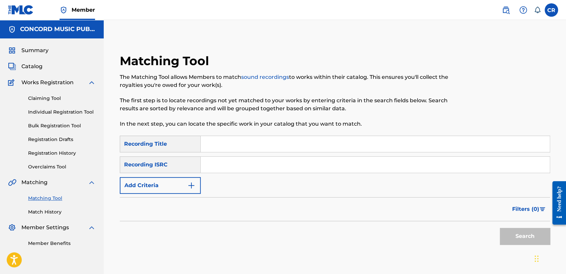
click at [255, 163] on input "Search Form" at bounding box center [375, 165] width 349 height 16
paste input "TCADL1833950"
type input "TCADL1833950"
drag, startPoint x: 320, startPoint y: 148, endPoint x: 331, endPoint y: 149, distance: 11.1
click at [321, 148] on input "Search Form" at bounding box center [375, 144] width 349 height 16
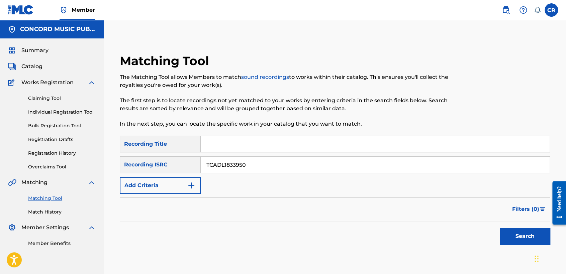
paste input "HIM"
type input "HIM"
click at [526, 241] on button "Search" at bounding box center [524, 236] width 50 height 17
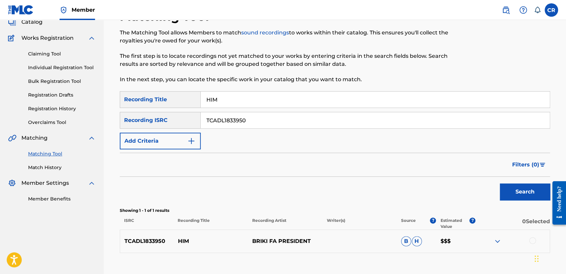
scroll to position [89, 0]
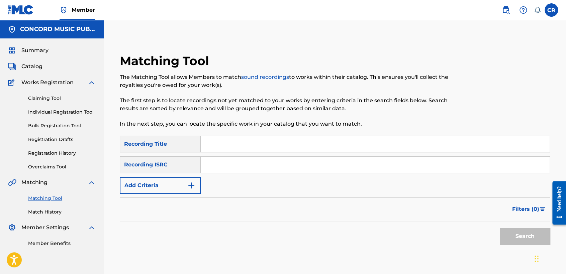
click at [305, 163] on input "Search Form" at bounding box center [375, 165] width 349 height 16
paste input "GBLFP1542117"
type input "GBLFP1542117"
click at [315, 145] on input "Search Form" at bounding box center [375, 144] width 349 height 16
paste input "OUTTA CONTROL"
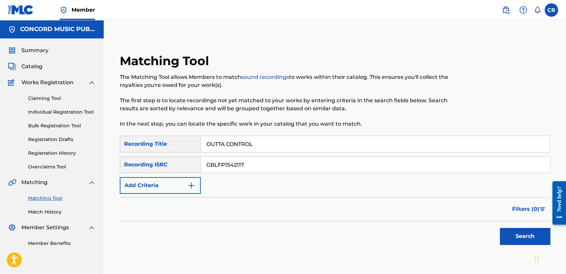
type input "OUTTA CONTROL"
click at [511, 237] on button "Search" at bounding box center [524, 236] width 50 height 17
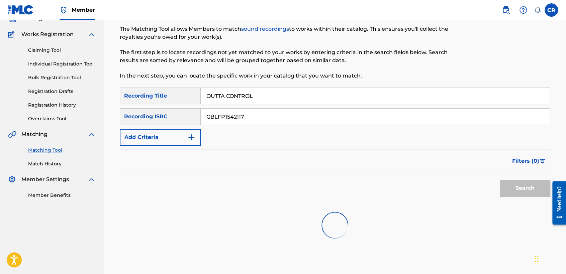
scroll to position [89, 0]
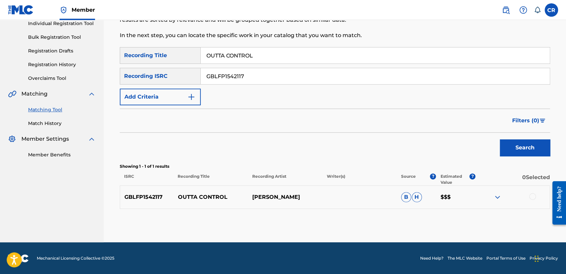
click at [294, 200] on p "[PERSON_NAME]" at bounding box center [285, 197] width 74 height 8
click at [289, 199] on p "[PERSON_NAME]" at bounding box center [285, 197] width 74 height 8
copy p "[PERSON_NAME]"
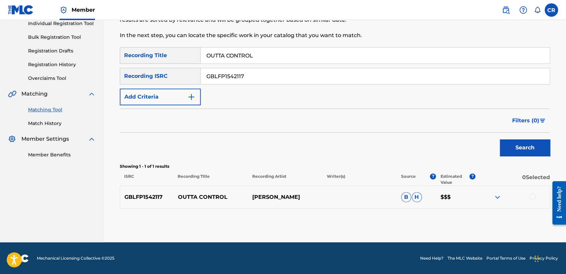
click at [531, 197] on div at bounding box center [532, 196] width 7 height 7
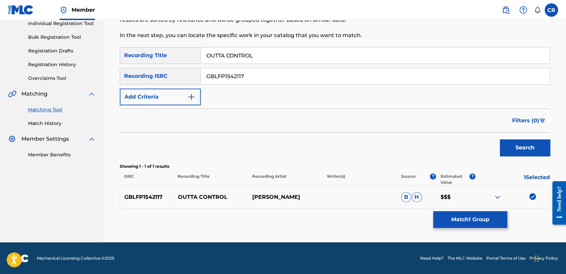
click at [462, 216] on button "Match 1 Group" at bounding box center [470, 219] width 74 height 17
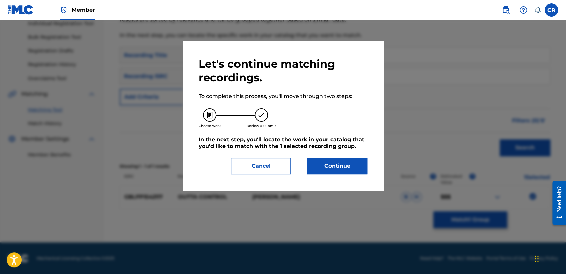
click at [347, 174] on button "Continue" at bounding box center [337, 166] width 60 height 17
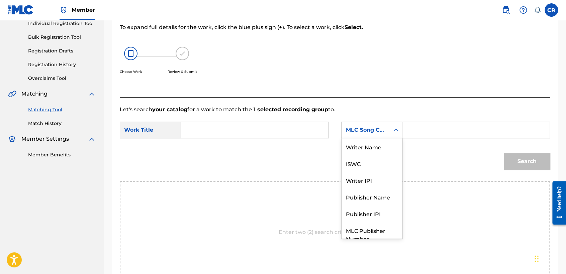
click at [370, 130] on div "MLC Song Code" at bounding box center [365, 130] width 40 height 8
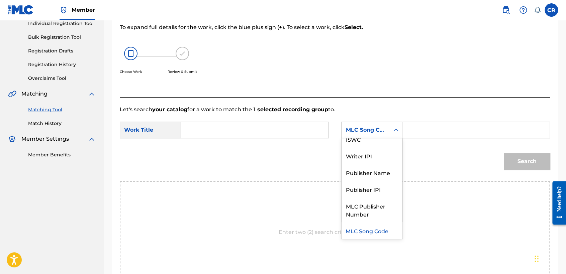
scroll to position [0, 0]
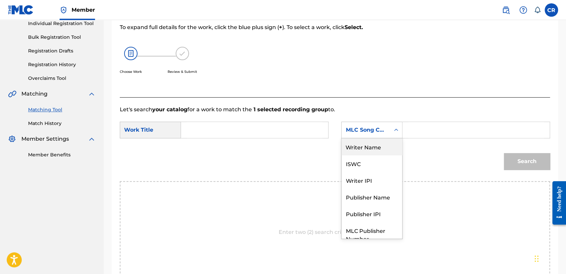
drag, startPoint x: 371, startPoint y: 144, endPoint x: 391, endPoint y: 140, distance: 19.8
click at [372, 144] on div "Writer Name" at bounding box center [371, 146] width 61 height 17
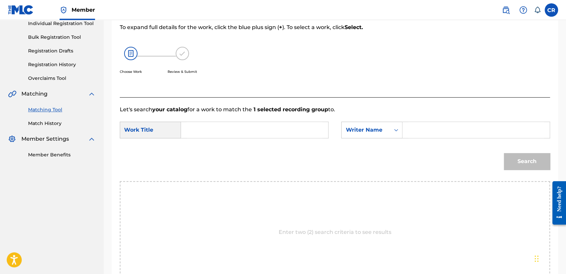
click at [425, 130] on input "Search Form" at bounding box center [476, 130] width 136 height 16
type input "[PERSON_NAME]"
click at [303, 131] on input "Search Form" at bounding box center [255, 130] width 136 height 16
paste input "OUTTA CONTROL"
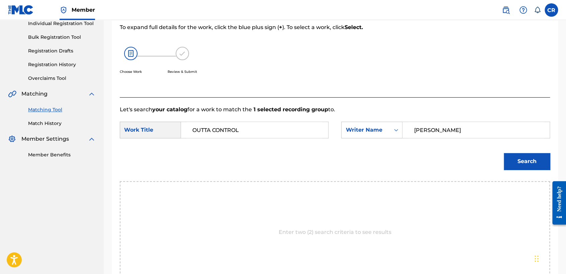
type input "OUTTA CONTROL"
click at [535, 165] on button "Search" at bounding box center [526, 161] width 46 height 17
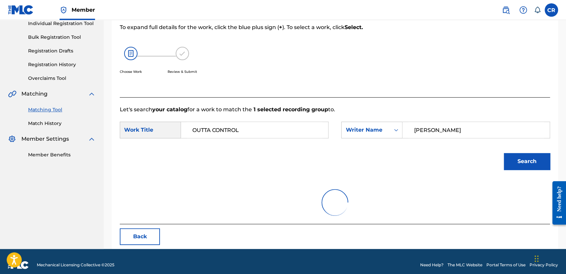
scroll to position [67, 0]
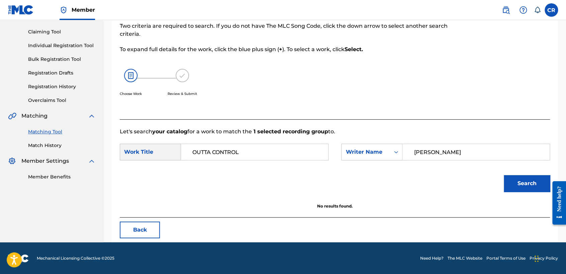
click at [142, 230] on button "Back" at bounding box center [140, 230] width 40 height 17
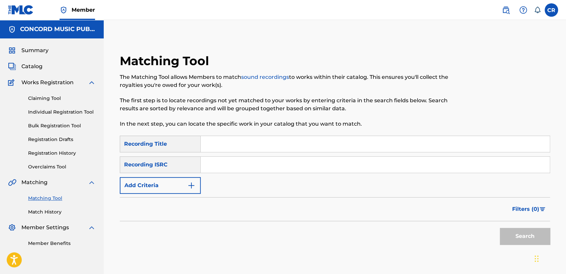
click at [282, 165] on input "Search Form" at bounding box center [375, 165] width 349 height 16
paste input "USWR39900059"
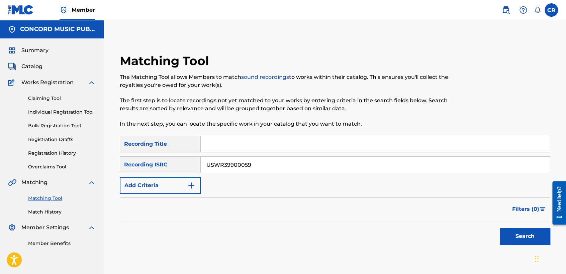
type input "USWR39900059"
drag, startPoint x: 314, startPoint y: 146, endPoint x: 323, endPoint y: 148, distance: 9.4
click at [314, 146] on input "Search Form" at bounding box center [375, 144] width 349 height 16
paste input "BETRAYED"
type input "BETRAYED"
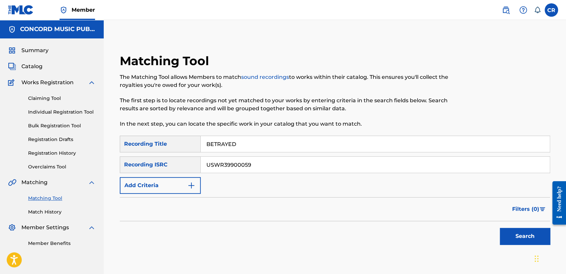
click at [504, 230] on button "Search" at bounding box center [524, 236] width 50 height 17
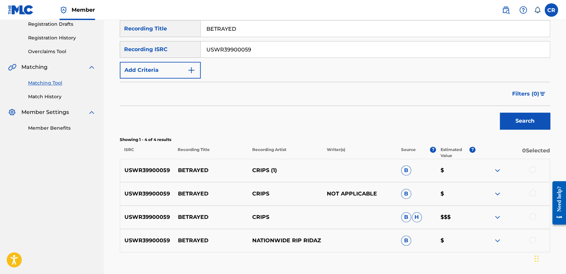
scroll to position [159, 0]
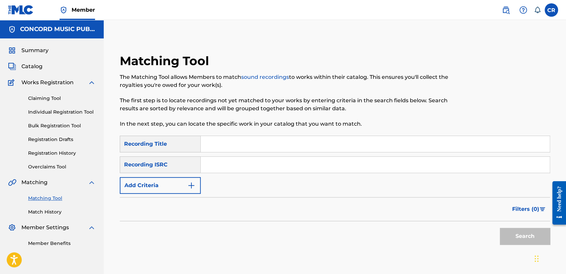
click at [301, 173] on div "SearchWithCriteria3ba2d8ee-9876-4fbd-9b2d-d55d3b67f9e5 Recording Title SearchWi…" at bounding box center [335, 165] width 430 height 58
click at [304, 168] on input "Search Form" at bounding box center [375, 165] width 349 height 16
paste input "FRX871542050"
type input "FRX871542050"
click at [305, 137] on input "Search Form" at bounding box center [375, 144] width 349 height 16
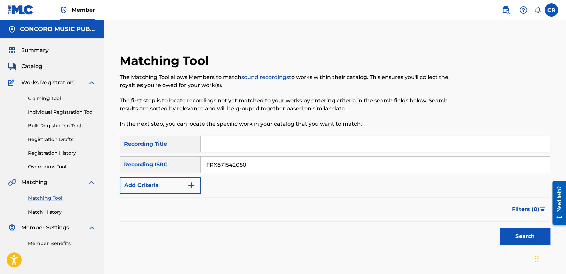
paste input "LA [PERSON_NAME]"
type input "LA [PERSON_NAME]"
click at [506, 234] on button "Search" at bounding box center [524, 236] width 50 height 17
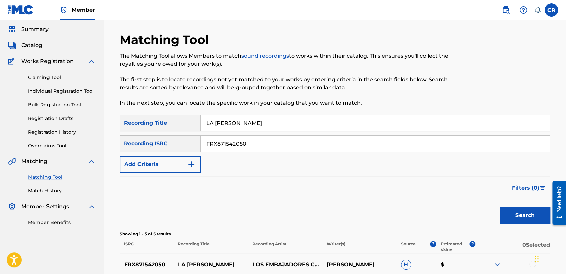
scroll to position [111, 0]
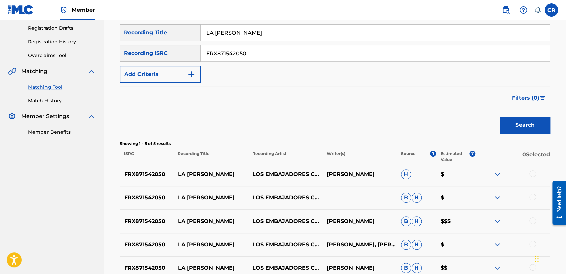
click at [358, 177] on p "[PERSON_NAME]" at bounding box center [359, 174] width 74 height 8
copy p "CUEVA"
drag, startPoint x: 531, startPoint y: 173, endPoint x: 529, endPoint y: 186, distance: 13.2
click at [531, 174] on div at bounding box center [532, 173] width 7 height 7
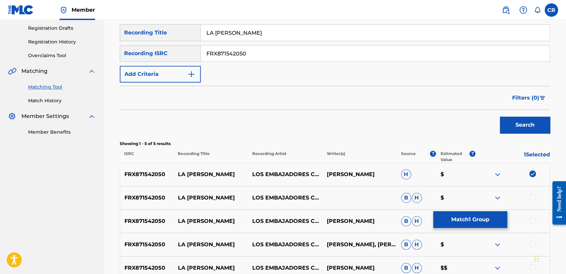
click at [529, 196] on div at bounding box center [532, 197] width 7 height 7
click at [534, 218] on div at bounding box center [532, 220] width 7 height 7
click at [531, 239] on div "FRX871542050 LA [PERSON_NAME] LOS EMBAJADORES [DEMOGRAPHIC_DATA] [PERSON_NAME],…" at bounding box center [335, 244] width 430 height 23
drag, startPoint x: 532, startPoint y: 241, endPoint x: 531, endPoint y: 237, distance: 3.7
click at [532, 241] on div at bounding box center [532, 244] width 7 height 7
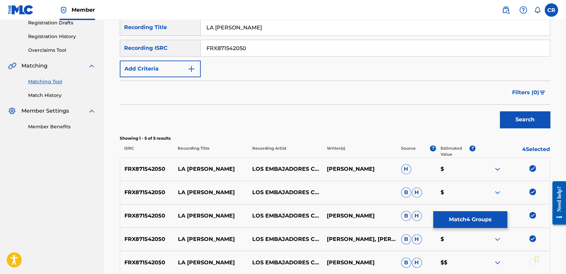
scroll to position [182, 0]
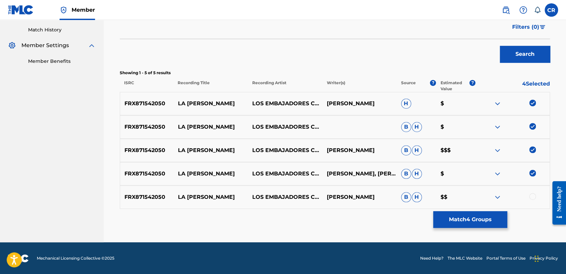
click at [531, 197] on div at bounding box center [532, 196] width 7 height 7
click at [489, 220] on button "Match 5 Groups" at bounding box center [470, 219] width 74 height 17
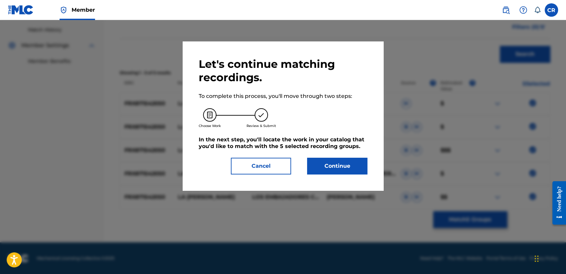
click at [348, 166] on button "Continue" at bounding box center [337, 166] width 60 height 17
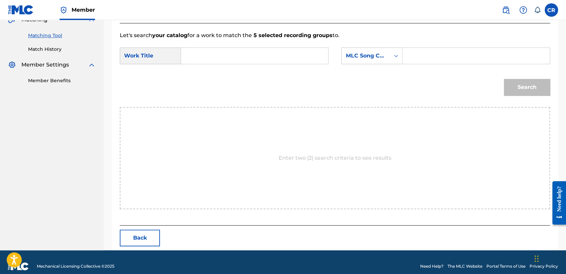
scroll to position [171, 0]
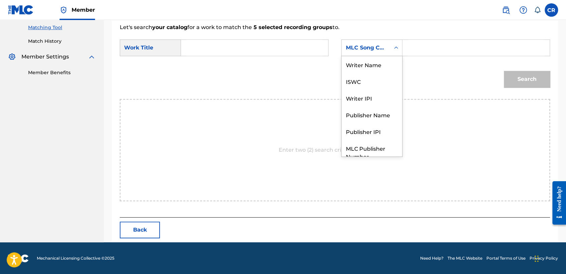
click at [367, 52] on div "MLC Song Code" at bounding box center [365, 47] width 48 height 13
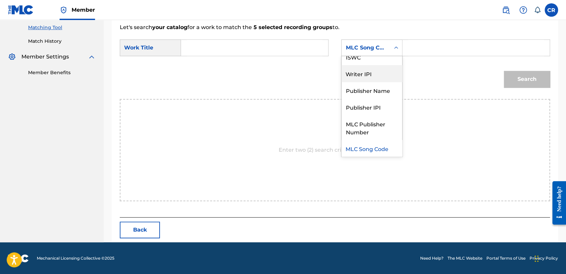
scroll to position [0, 0]
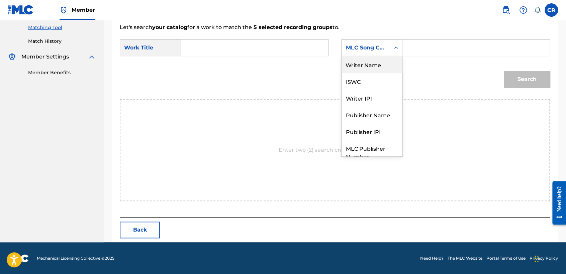
drag, startPoint x: 369, startPoint y: 66, endPoint x: 376, endPoint y: 61, distance: 9.3
click at [369, 66] on div "Writer Name" at bounding box center [371, 64] width 61 height 17
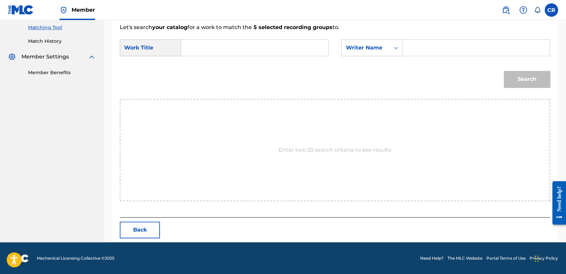
click at [425, 38] on form "SearchWithCriteria9073bafd-e478-49da-b990-ee080c4d26e2 Work Title SearchWithCri…" at bounding box center [335, 65] width 430 height 68
click at [426, 43] on input "Search Form" at bounding box center [476, 48] width 136 height 16
paste input "CUEVA"
type input "CUEVA"
click at [279, 53] on input "Search Form" at bounding box center [255, 48] width 136 height 16
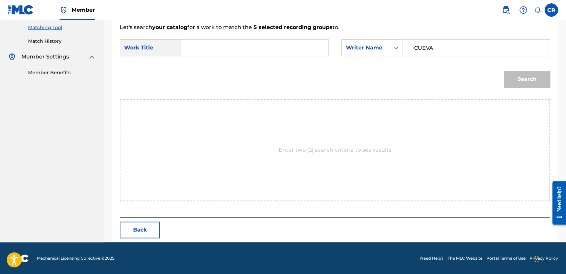
paste input "LA ROSA DEL PANTANO"
type input "LA ROSA DEL PANTANO"
drag, startPoint x: 540, startPoint y: 79, endPoint x: 537, endPoint y: 79, distance: 3.7
click at [539, 79] on button "Search" at bounding box center [526, 79] width 46 height 17
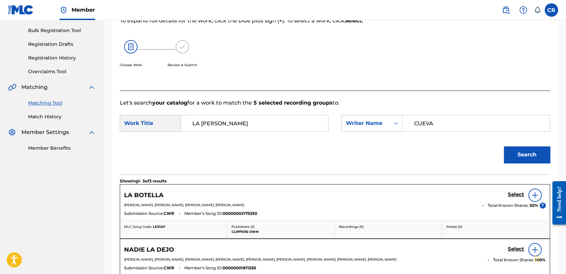
scroll to position [171, 0]
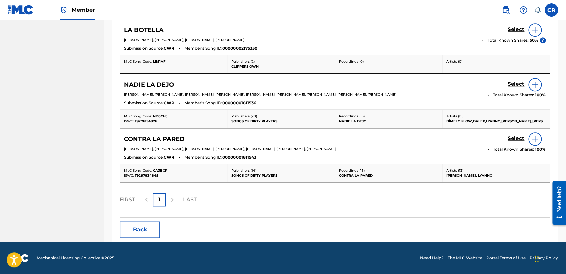
click at [149, 225] on button "Back" at bounding box center [140, 229] width 40 height 17
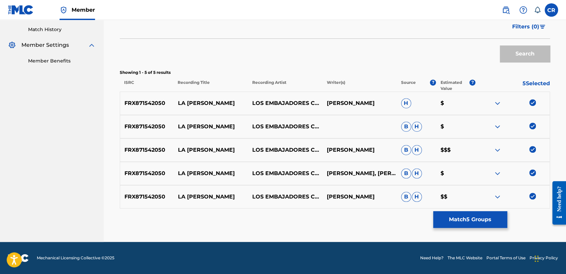
scroll to position [182, 0]
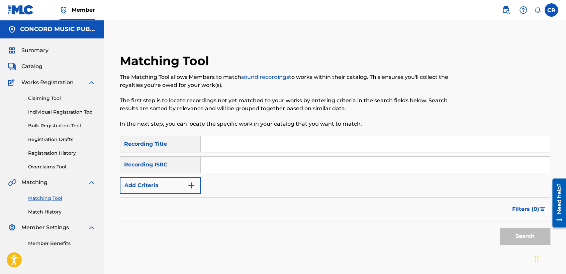
click at [283, 172] on input "Search Form" at bounding box center [375, 165] width 349 height 16
paste input "QMGR32215376"
type input "QMGR32215376"
click at [313, 149] on input "Search Form" at bounding box center [375, 144] width 349 height 16
paste input "AMADA MIA"
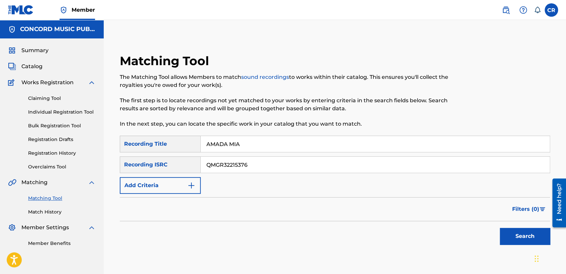
type input "AMADA MIA"
click at [511, 236] on button "Search" at bounding box center [524, 236] width 50 height 17
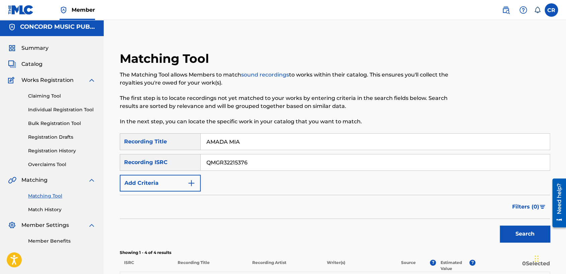
scroll to position [111, 0]
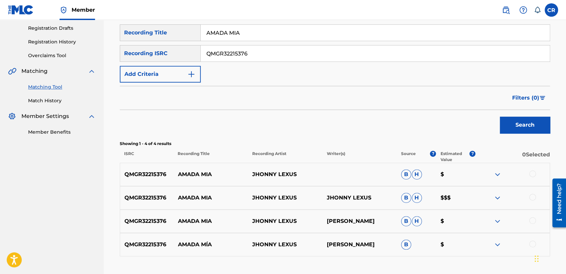
click at [358, 198] on p "JHONNY LEXUS" at bounding box center [359, 198] width 74 height 8
copy p "LEXUS"
click at [535, 172] on div at bounding box center [512, 174] width 74 height 8
click at [531, 176] on div at bounding box center [532, 173] width 7 height 7
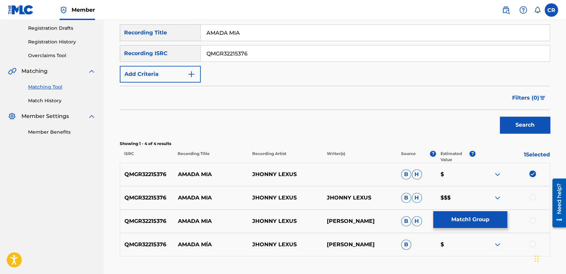
click at [531, 199] on div at bounding box center [532, 197] width 7 height 7
click at [532, 219] on div at bounding box center [532, 220] width 7 height 7
click at [531, 244] on div at bounding box center [532, 244] width 7 height 7
click at [460, 217] on button "Match 4 Groups" at bounding box center [470, 219] width 74 height 17
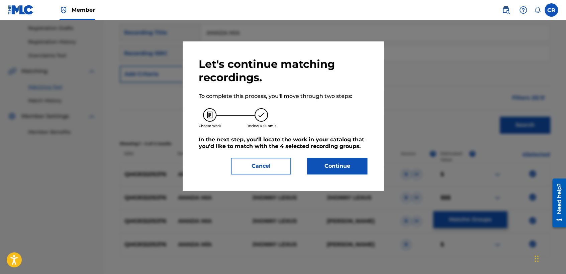
click at [318, 166] on button "Continue" at bounding box center [337, 166] width 60 height 17
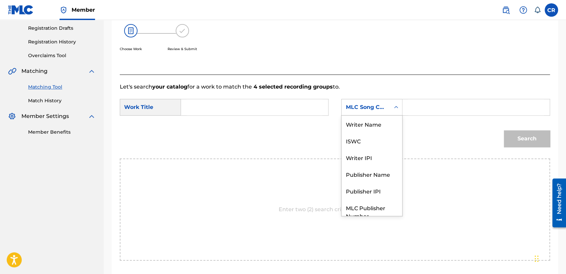
click at [361, 107] on div "MLC Song Code" at bounding box center [365, 107] width 40 height 8
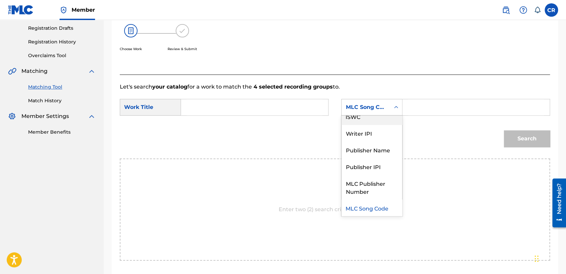
scroll to position [0, 0]
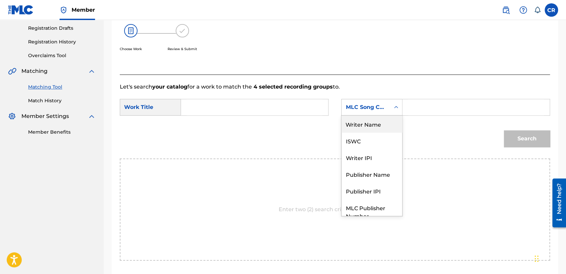
drag, startPoint x: 371, startPoint y: 128, endPoint x: 388, endPoint y: 122, distance: 18.3
click at [371, 128] on div "Writer Name" at bounding box center [371, 124] width 61 height 17
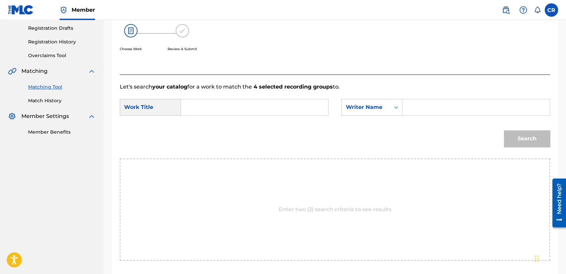
click at [427, 108] on input "Search Form" at bounding box center [476, 107] width 136 height 16
paste input "LEXUS"
type input "LEXUS"
click at [294, 111] on input "Search Form" at bounding box center [255, 107] width 136 height 16
paste input "AMADA MIA"
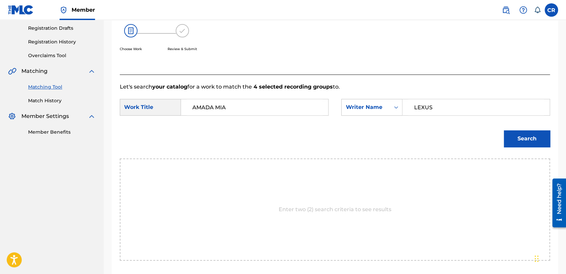
type input "AMADA MIA"
click at [528, 146] on button "Search" at bounding box center [526, 138] width 46 height 17
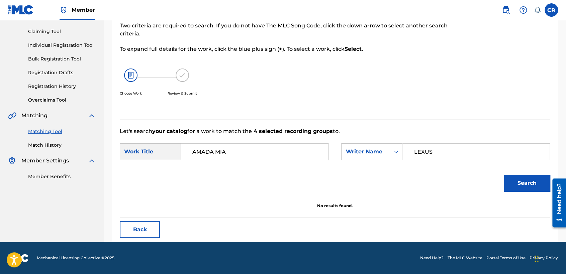
scroll to position [67, 0]
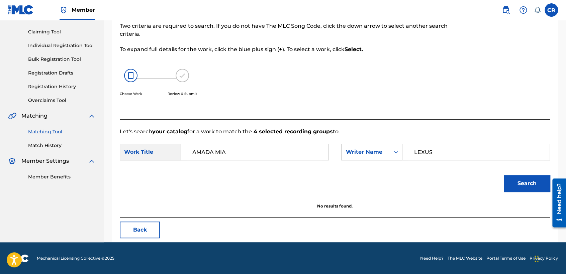
click at [147, 226] on button "Back" at bounding box center [140, 230] width 40 height 17
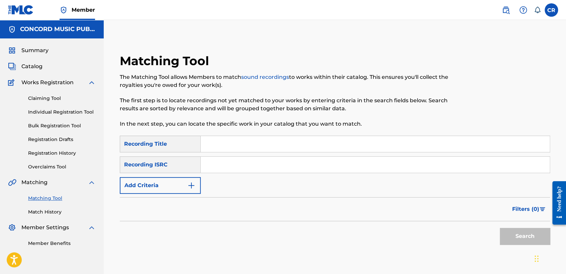
click at [296, 174] on div "SearchWithCriteria3ad17640-a9ca-417d-a9af-260cc8f9e1a8 Recording Title SearchWi…" at bounding box center [335, 165] width 430 height 58
click at [297, 171] on input "Search Form" at bounding box center [375, 165] width 349 height 16
paste input "DEN962201651"
click at [289, 171] on input "DEN962201651" at bounding box center [375, 165] width 349 height 16
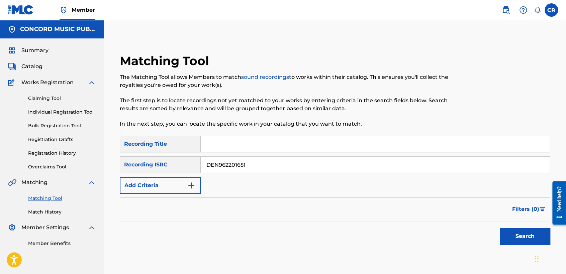
paste input "GBLFP1820135"
type input "GBLFP1820135"
drag, startPoint x: 310, startPoint y: 146, endPoint x: 316, endPoint y: 148, distance: 6.2
click at [310, 146] on input "Search Form" at bounding box center [375, 144] width 349 height 16
paste input "HI"
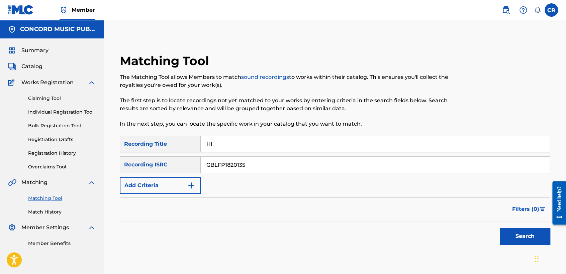
type input "HI"
drag, startPoint x: 511, startPoint y: 240, endPoint x: 494, endPoint y: 234, distance: 17.5
click at [511, 240] on button "Search" at bounding box center [524, 236] width 50 height 17
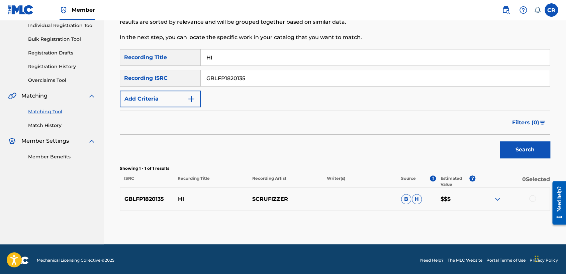
scroll to position [89, 0]
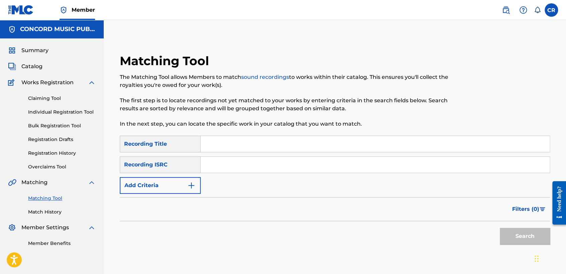
click at [301, 166] on input "Search Form" at bounding box center [375, 165] width 349 height 16
paste input "USZUP1112001"
type input "USZUP1112001"
click at [325, 140] on input "Search Form" at bounding box center [375, 144] width 349 height 16
paste input "QUE LASTIMA"
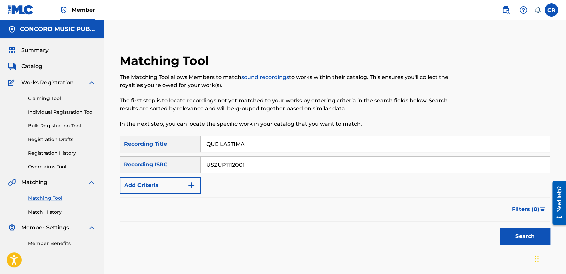
type input "QUE LASTIMA"
click at [511, 233] on button "Search" at bounding box center [524, 236] width 50 height 17
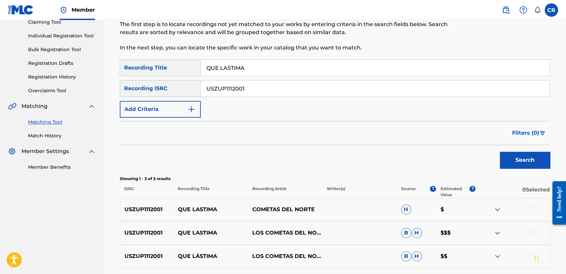
scroll to position [135, 0]
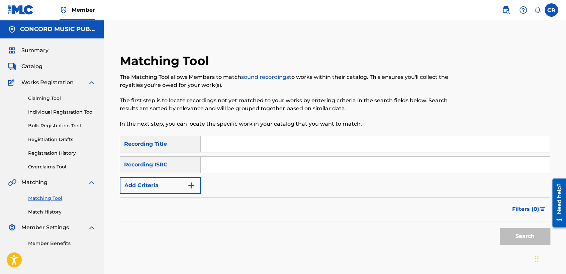
drag, startPoint x: 287, startPoint y: 164, endPoint x: 292, endPoint y: 169, distance: 7.1
click at [287, 164] on input "Search Form" at bounding box center [375, 165] width 349 height 16
paste input "QM6DC1726093"
type input "QM6DC1726093"
click at [310, 151] on input "Search Form" at bounding box center [375, 144] width 349 height 16
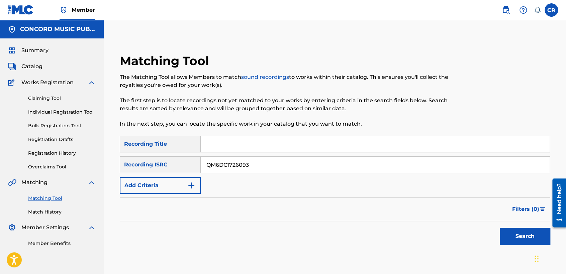
paste input "MUNDO ENGANÌƒOSO"
type input "MUNDO ENGANÌƒOSO"
click at [525, 236] on button "Search" at bounding box center [524, 236] width 50 height 17
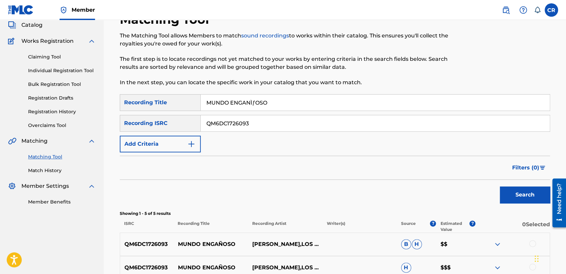
scroll to position [148, 0]
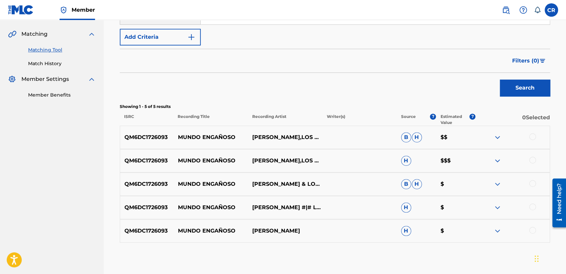
click at [287, 133] on p "[PERSON_NAME],LOS CADETES [PERSON_NAME][GEOGRAPHIC_DATA]" at bounding box center [285, 137] width 74 height 8
copy p "[PERSON_NAME]"
click at [530, 137] on div at bounding box center [532, 136] width 7 height 7
click at [532, 161] on div at bounding box center [532, 160] width 7 height 7
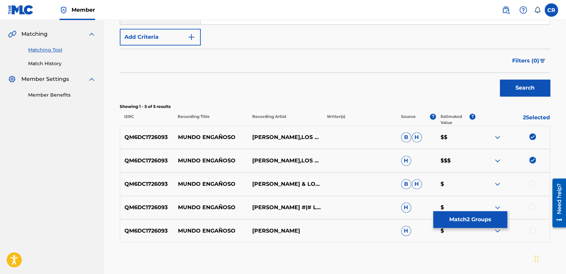
click at [533, 182] on div at bounding box center [532, 183] width 7 height 7
click at [530, 203] on div "QM6DC1726093 MUNDO ENGAÑOSO [PERSON_NAME] #|# LOS CADETES [PERSON_NAME] H $" at bounding box center [335, 207] width 430 height 23
click at [530, 207] on div at bounding box center [532, 207] width 7 height 7
drag, startPoint x: 531, startPoint y: 228, endPoint x: 495, endPoint y: 221, distance: 36.4
click at [531, 228] on div at bounding box center [532, 230] width 7 height 7
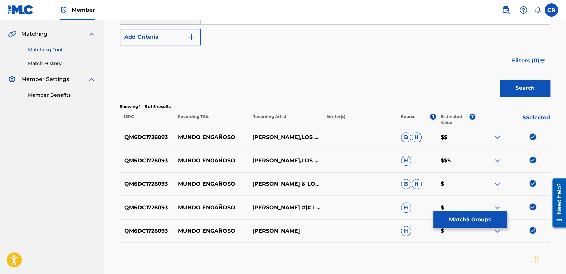
click at [477, 215] on button "Match 5 Groups" at bounding box center [470, 219] width 74 height 17
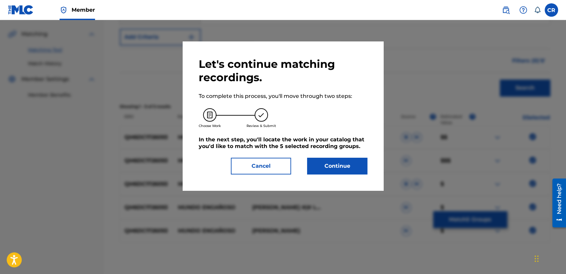
click at [342, 169] on button "Continue" at bounding box center [337, 166] width 60 height 17
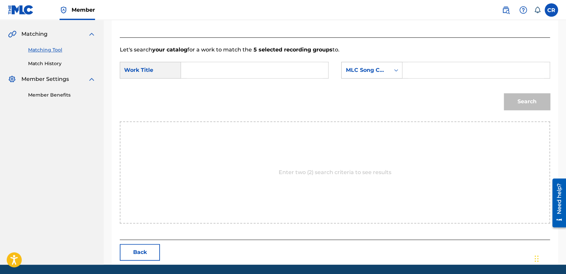
click at [364, 69] on div "MLC Song Code" at bounding box center [365, 70] width 40 height 8
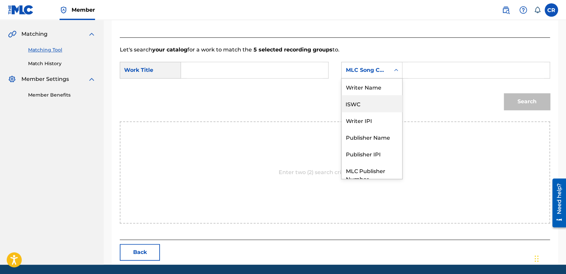
scroll to position [0, 0]
drag, startPoint x: 367, startPoint y: 90, endPoint x: 372, endPoint y: 91, distance: 4.4
click at [368, 91] on div "Writer Name" at bounding box center [371, 87] width 61 height 17
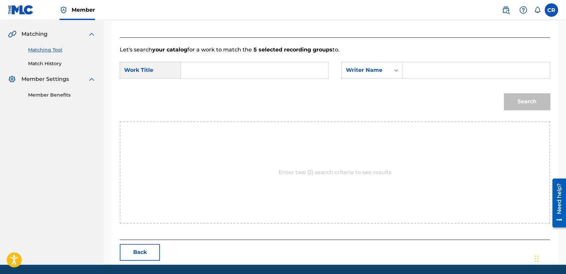
click at [439, 72] on input "Search Form" at bounding box center [476, 70] width 136 height 16
paste input "[PERSON_NAME]"
type input "[PERSON_NAME]"
click at [309, 79] on div "SearchWithCriteria3f9f45d3-ea8c-46a0-882e-8929aebb35b1 Work Title SearchWithCri…" at bounding box center [335, 72] width 430 height 21
drag, startPoint x: 309, startPoint y: 74, endPoint x: 425, endPoint y: 91, distance: 117.5
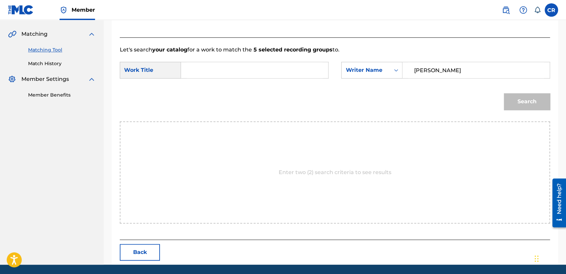
click at [310, 74] on input "Search Form" at bounding box center [255, 70] width 136 height 16
paste input "MUNDO ENGANÌƒOSO"
type input "MUNDO ENGANÌƒOSO"
click at [513, 101] on button "Search" at bounding box center [526, 101] width 46 height 17
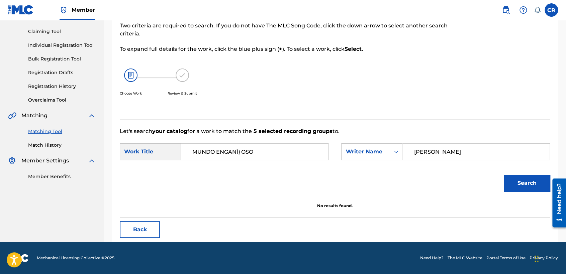
scroll to position [67, 0]
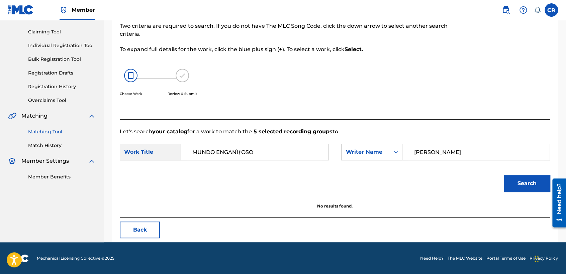
click at [135, 229] on button "Back" at bounding box center [140, 230] width 40 height 17
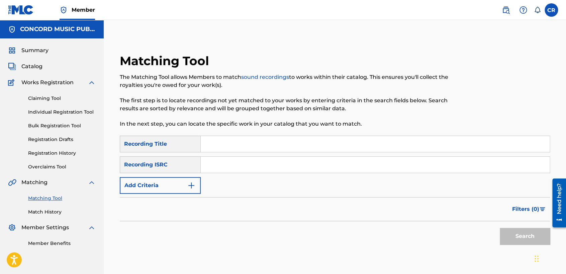
click at [272, 170] on input "Search Form" at bounding box center [375, 165] width 349 height 16
paste input "QZS7J2301445"
type input "QZS7J2301445"
click at [305, 151] on input "Search Form" at bounding box center [375, 144] width 349 height 16
paste input "RAINING (FEAT. [GEOGRAPHIC_DATA])"
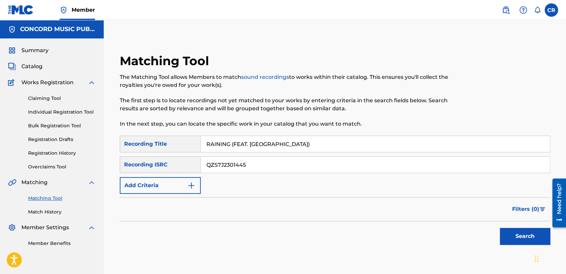
type input "RAINING (FEAT. [GEOGRAPHIC_DATA])"
click at [513, 231] on button "Search" at bounding box center [524, 236] width 50 height 17
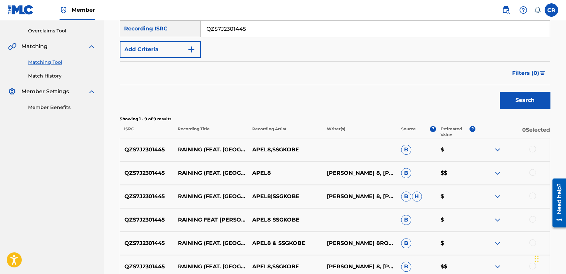
scroll to position [145, 0]
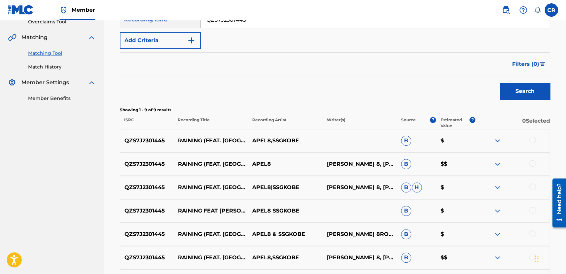
click at [378, 160] on p "[PERSON_NAME] 8, [PERSON_NAME], [PERSON_NAME]" at bounding box center [359, 164] width 74 height 8
copy p "ZAHER"
click at [531, 140] on div at bounding box center [532, 140] width 7 height 7
click at [532, 162] on div at bounding box center [532, 163] width 7 height 7
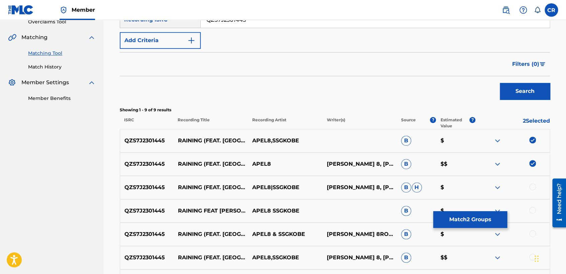
click at [533, 186] on div at bounding box center [532, 187] width 7 height 7
click at [533, 210] on div at bounding box center [532, 210] width 7 height 7
click at [532, 235] on div at bounding box center [532, 233] width 7 height 7
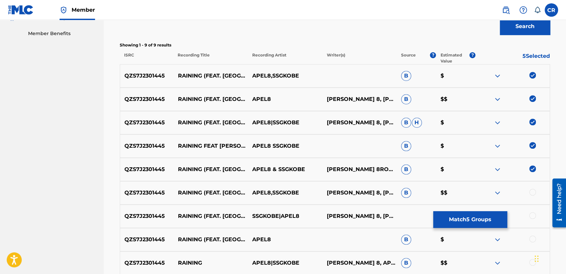
scroll to position [276, 0]
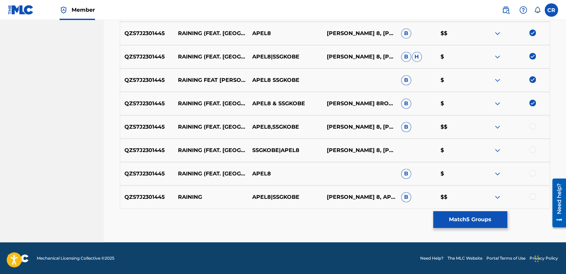
click at [531, 126] on div at bounding box center [532, 126] width 7 height 7
click at [530, 147] on div at bounding box center [532, 149] width 7 height 7
drag, startPoint x: 532, startPoint y: 173, endPoint x: 531, endPoint y: 181, distance: 7.7
click at [532, 173] on div at bounding box center [532, 173] width 7 height 7
click at [533, 195] on div at bounding box center [532, 196] width 7 height 7
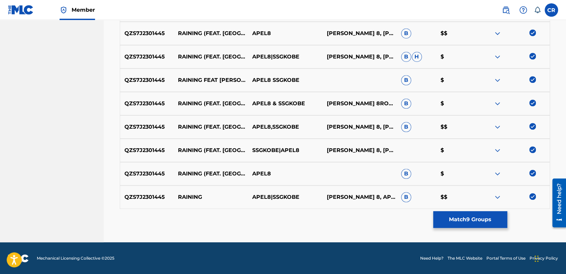
click at [502, 217] on button "Match 9 Groups" at bounding box center [470, 219] width 74 height 17
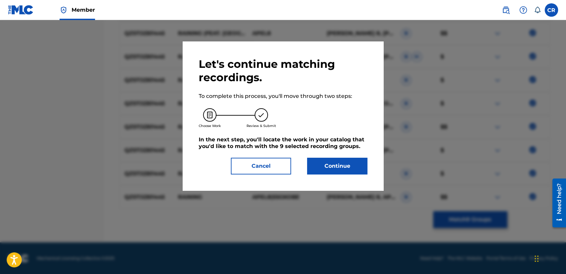
click at [324, 165] on button "Continue" at bounding box center [337, 166] width 60 height 17
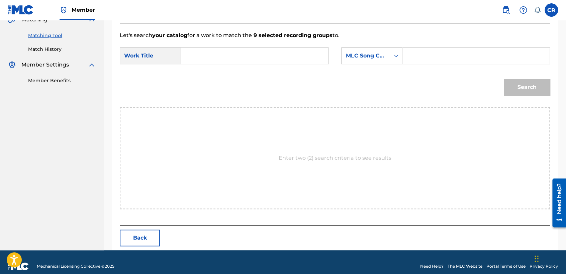
scroll to position [171, 0]
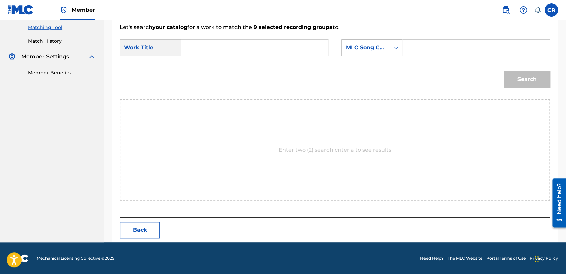
click at [369, 47] on div "MLC Song Code" at bounding box center [365, 48] width 40 height 8
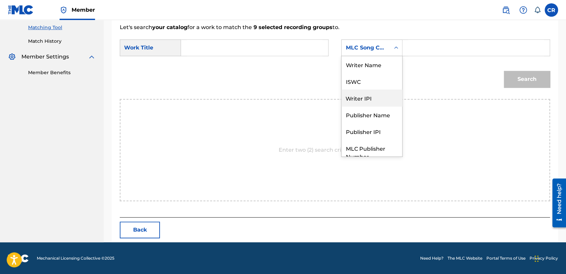
scroll to position [0, 0]
click at [367, 70] on div "Writer Name" at bounding box center [371, 64] width 61 height 17
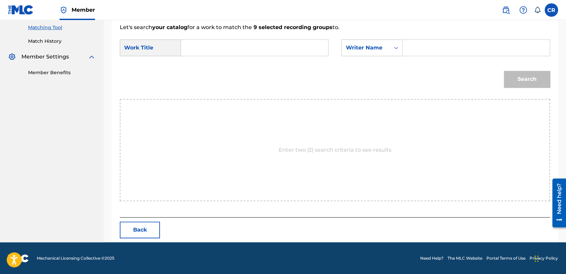
click at [412, 51] on input "Search Form" at bounding box center [476, 48] width 136 height 16
paste input "ZAHER"
type input "ZAHER"
click at [306, 42] on input "Search Form" at bounding box center [255, 48] width 136 height 16
paste input "RAINING (FEAT. [GEOGRAPHIC_DATA])"
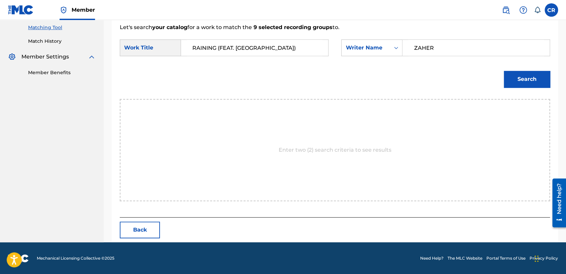
type input "RAINING (FEAT. [GEOGRAPHIC_DATA])"
click at [524, 79] on button "Search" at bounding box center [526, 79] width 46 height 17
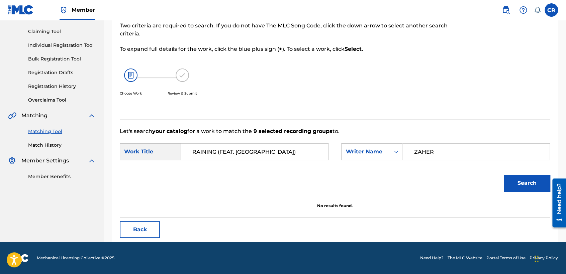
scroll to position [67, 0]
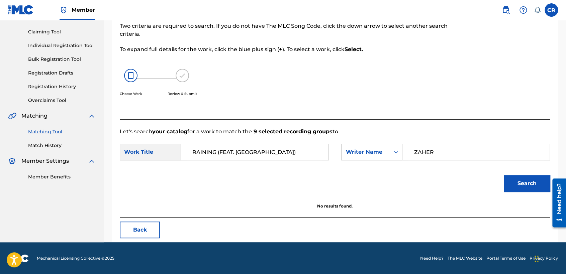
click at [145, 232] on button "Back" at bounding box center [140, 230] width 40 height 17
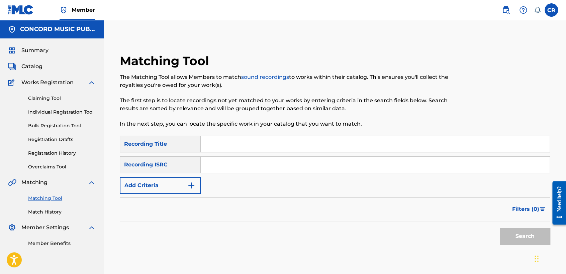
click at [311, 171] on input "Search Form" at bounding box center [375, 165] width 349 height 16
paste input "TCADE1742784"
type input "TCADE1742784"
click at [313, 141] on input "Search Form" at bounding box center [375, 144] width 349 height 16
paste input "SHOW ME YOUR LOVE"
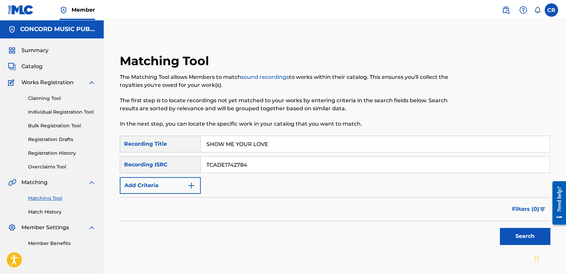
type input "SHOW ME YOUR LOVE"
click at [511, 234] on button "Search" at bounding box center [524, 236] width 50 height 17
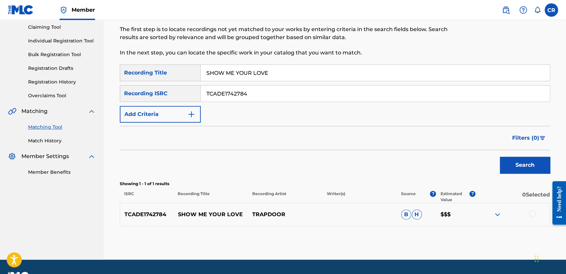
scroll to position [74, 0]
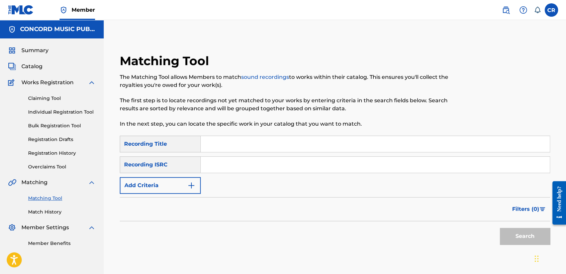
click at [247, 172] on input "Search Form" at bounding box center [375, 165] width 349 height 16
paste input "TCADS1889082"
type input "TCADS1889082"
click at [332, 152] on input "Search Form" at bounding box center [375, 144] width 349 height 16
paste input "REMINISCING"
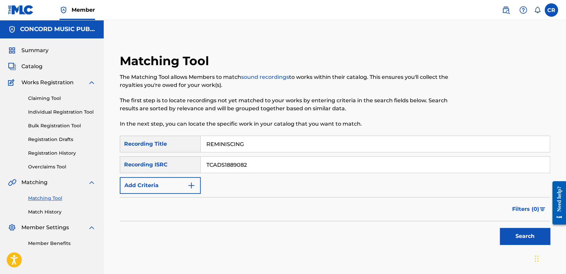
type input "REMINISCING"
click at [507, 238] on button "Search" at bounding box center [524, 236] width 50 height 17
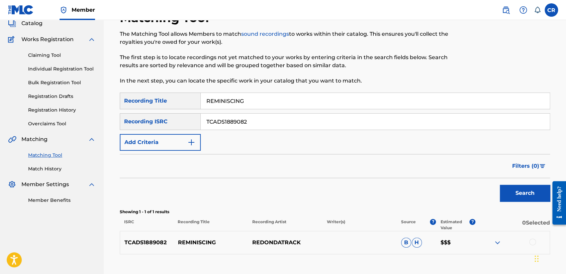
scroll to position [89, 0]
